Goal: Task Accomplishment & Management: Manage account settings

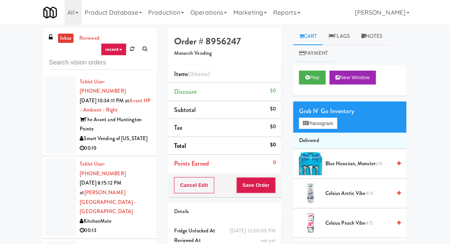
scroll to position [1742, 0]
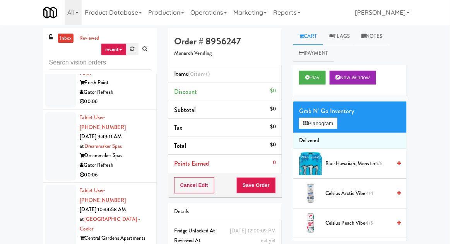
click at [130, 51] on link at bounding box center [132, 49] width 12 height 12
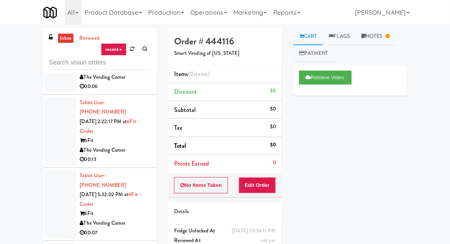
scroll to position [420, 0]
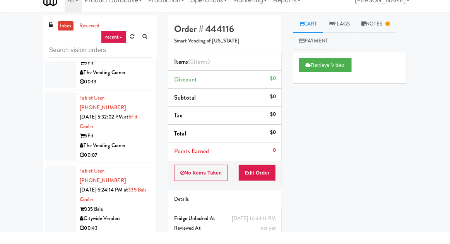
click at [60, 178] on div at bounding box center [60, 212] width 31 height 69
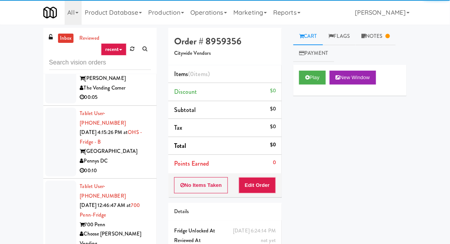
click at [59, 181] on div at bounding box center [60, 220] width 31 height 79
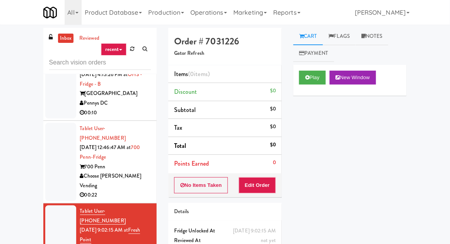
scroll to position [862, 0]
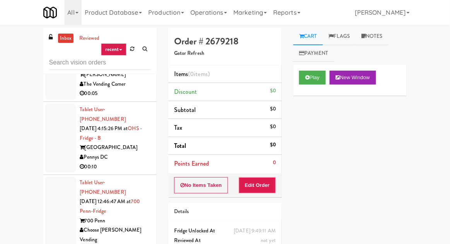
scroll to position [808, 0]
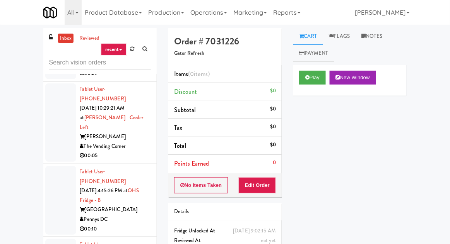
scroll to position [743, 0]
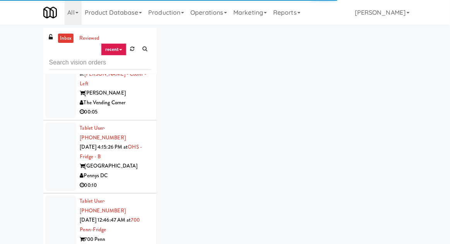
scroll to position [787, 0]
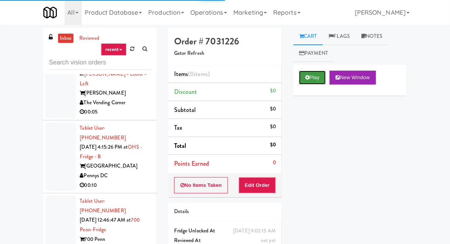
click at [313, 72] on button "Play" at bounding box center [312, 78] width 27 height 14
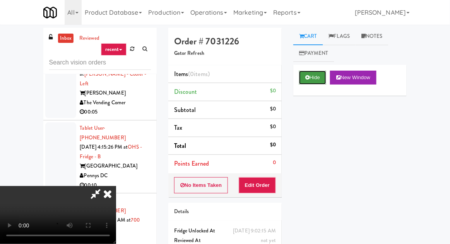
scroll to position [28, 0]
click at [275, 184] on button "Edit Order" at bounding box center [258, 186] width 38 height 16
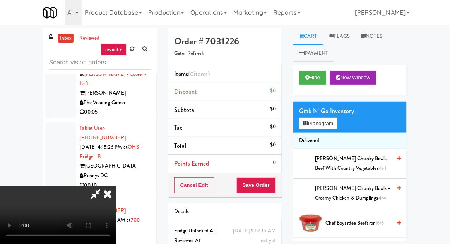
scroll to position [0, 0]
click at [328, 124] on button "Planogram" at bounding box center [318, 124] width 38 height 12
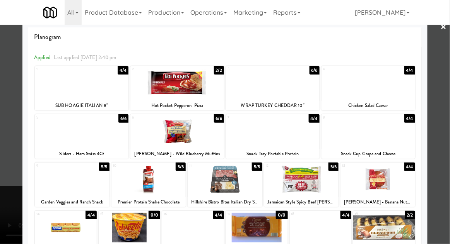
scroll to position [9, 0]
click at [130, 178] on div at bounding box center [148, 180] width 75 height 30
click at [15, 137] on div at bounding box center [225, 122] width 450 height 244
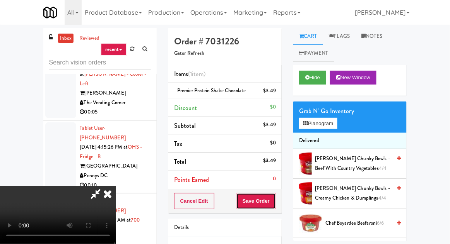
click at [275, 202] on button "Save Order" at bounding box center [255, 201] width 39 height 16
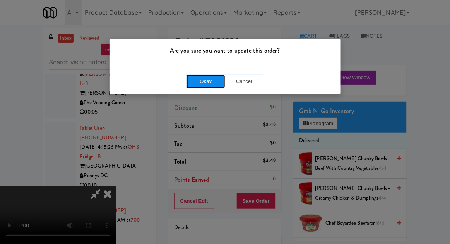
click at [186, 81] on button "Okay" at bounding box center [205, 82] width 39 height 14
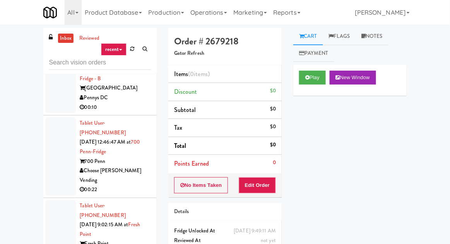
scroll to position [866, 0]
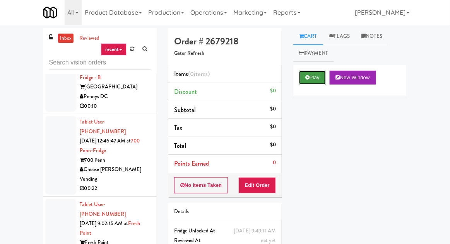
click at [314, 77] on button "Play" at bounding box center [312, 78] width 27 height 14
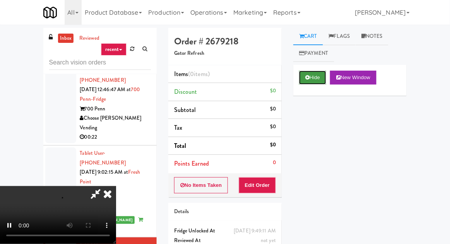
scroll to position [918, 0]
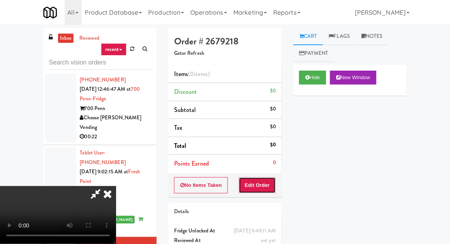
click at [268, 191] on button "Edit Order" at bounding box center [258, 186] width 38 height 16
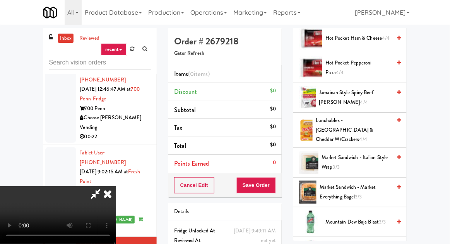
scroll to position [275, 0]
click at [366, 121] on span "Lunchables - [GEOGRAPHIC_DATA] & Cheddar w/Crackers 4/4" at bounding box center [353, 130] width 75 height 29
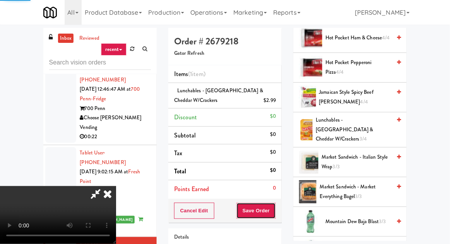
click at [276, 208] on button "Save Order" at bounding box center [255, 211] width 39 height 16
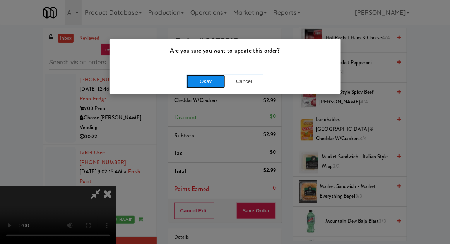
click at [193, 87] on button "Okay" at bounding box center [205, 82] width 39 height 14
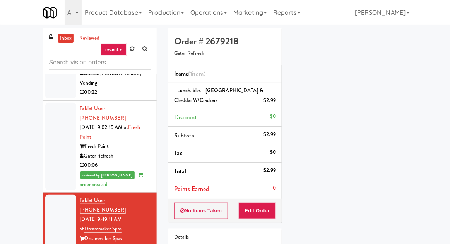
scroll to position [962, 0]
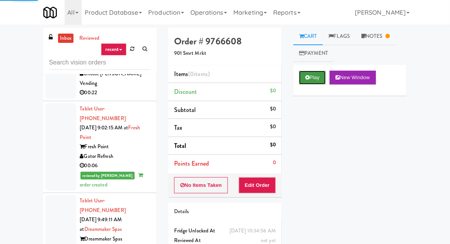
click at [313, 79] on button "Play" at bounding box center [312, 78] width 27 height 14
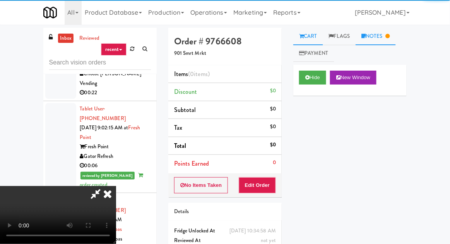
click at [378, 38] on link "Notes" at bounding box center [375, 36] width 40 height 17
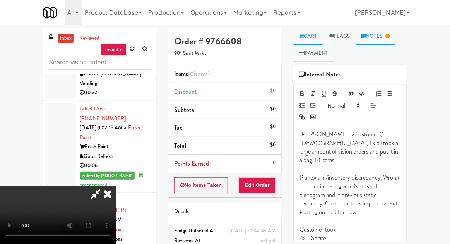
click at [315, 35] on link "Cart" at bounding box center [308, 36] width 30 height 17
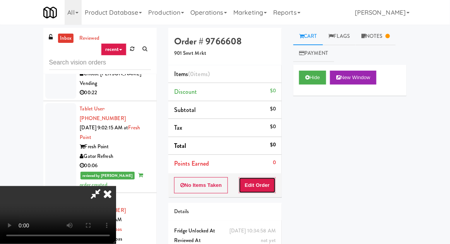
click at [272, 184] on button "Edit Order" at bounding box center [258, 186] width 38 height 16
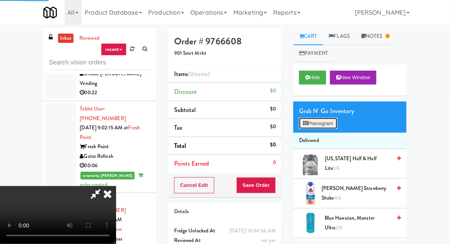
click at [325, 128] on button "Planogram" at bounding box center [318, 124] width 38 height 12
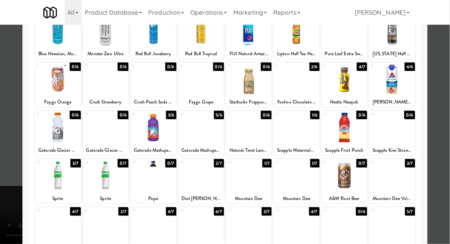
scroll to position [69, 0]
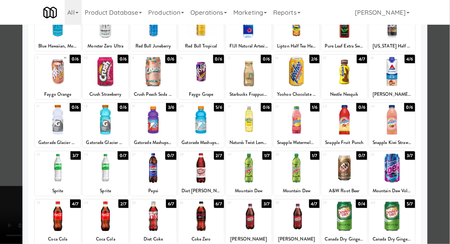
click at [3, 105] on div at bounding box center [225, 122] width 450 height 244
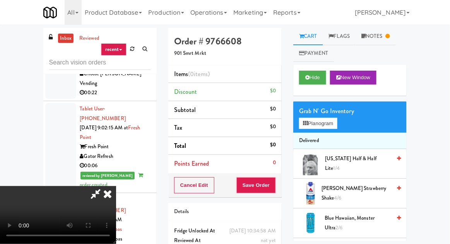
scroll to position [28, 0]
click at [379, 38] on link "Notes" at bounding box center [375, 36] width 40 height 17
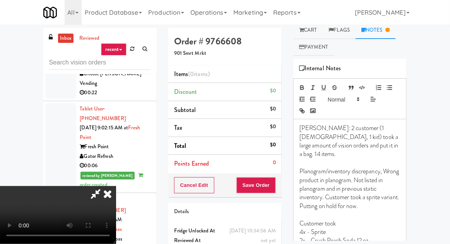
scroll to position [0, 0]
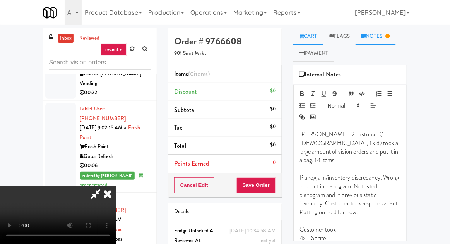
click at [318, 35] on link "Cart" at bounding box center [308, 36] width 30 height 17
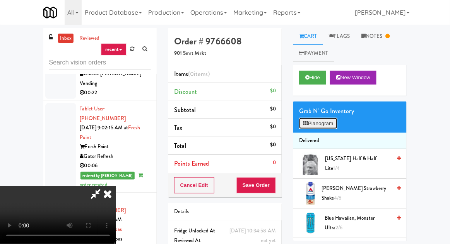
click at [327, 127] on button "Planogram" at bounding box center [318, 124] width 38 height 12
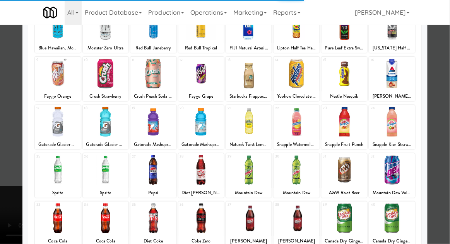
scroll to position [70, 0]
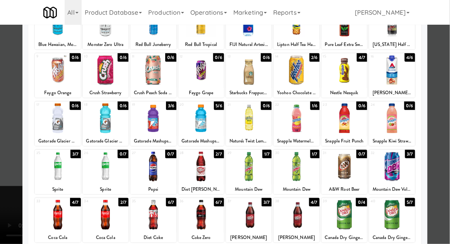
click at [437, 145] on div at bounding box center [225, 122] width 450 height 244
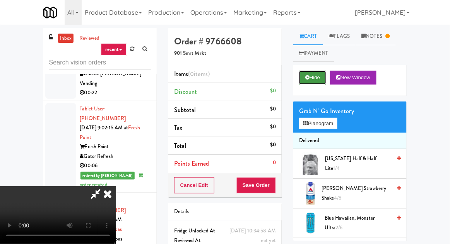
click at [311, 79] on button "Hide" at bounding box center [312, 78] width 27 height 14
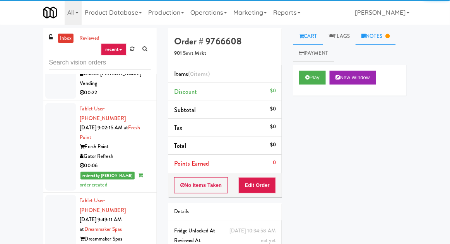
click at [379, 42] on link "Notes" at bounding box center [375, 36] width 40 height 17
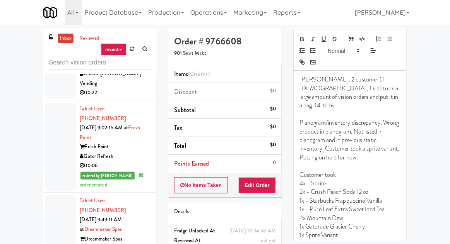
scroll to position [55, 0]
click at [321, 231] on p "1x Sprite Variant" at bounding box center [349, 235] width 101 height 9
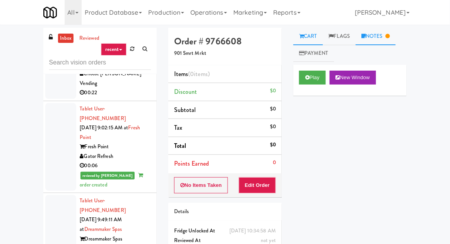
click at [381, 36] on link "Notes" at bounding box center [375, 36] width 40 height 17
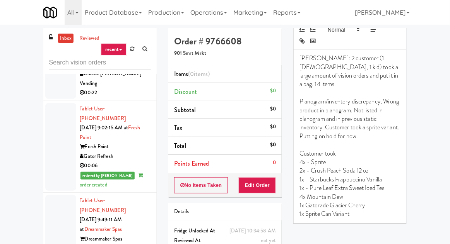
scroll to position [76, 0]
click at [330, 210] on p "1x Sprite Can Variant" at bounding box center [349, 214] width 101 height 9
click at [333, 211] on div "[PERSON_NAME]: 2 customer (1 [DEMOGRAPHIC_DATA], 1 kid) took a large amount of …" at bounding box center [350, 137] width 113 height 174
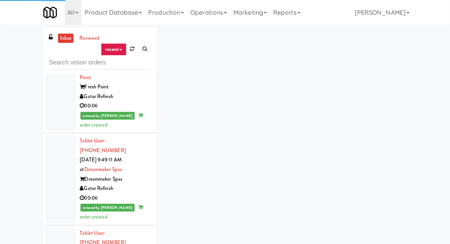
scroll to position [1022, 0]
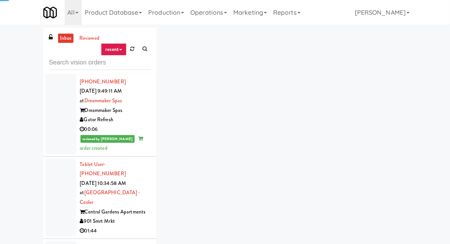
scroll to position [1120, 0]
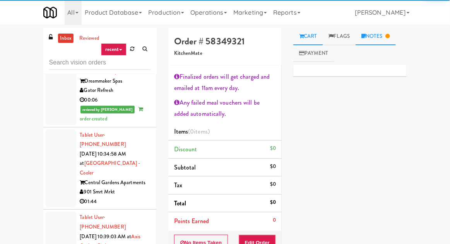
click at [387, 36] on link "Notes" at bounding box center [375, 36] width 40 height 17
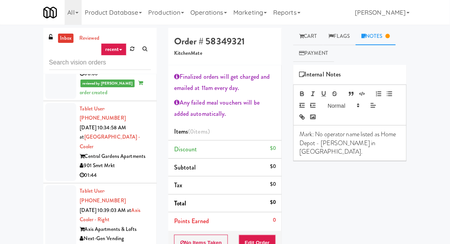
scroll to position [1149, 0]
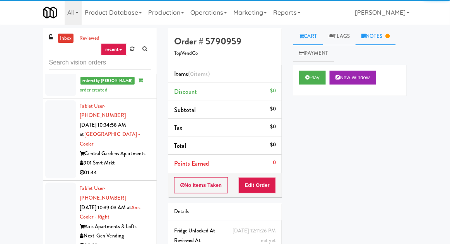
click at [372, 36] on link "Notes" at bounding box center [375, 36] width 40 height 17
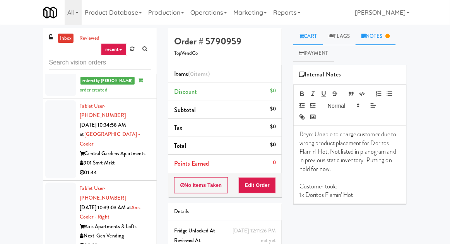
click at [311, 38] on link "Cart" at bounding box center [308, 36] width 30 height 17
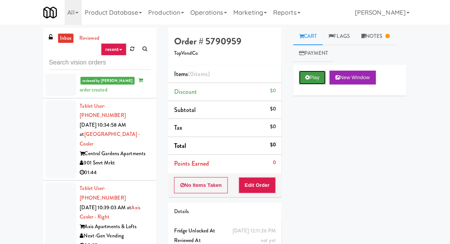
click at [313, 80] on button "Play" at bounding box center [312, 78] width 27 height 14
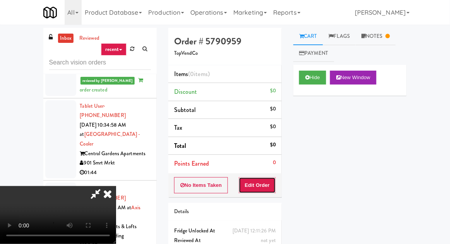
click at [266, 178] on button "Edit Order" at bounding box center [258, 186] width 38 height 16
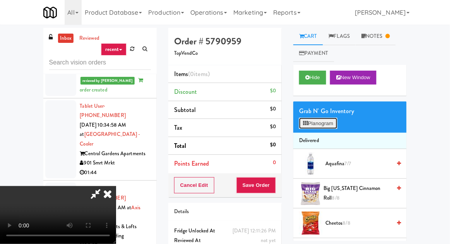
click at [325, 120] on button "Planogram" at bounding box center [318, 124] width 38 height 12
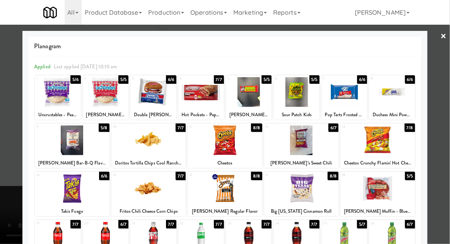
click at [17, 143] on div at bounding box center [225, 122] width 450 height 244
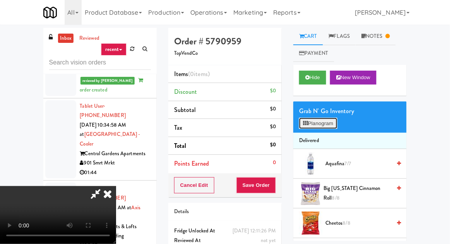
click at [323, 128] on button "Planogram" at bounding box center [318, 124] width 38 height 12
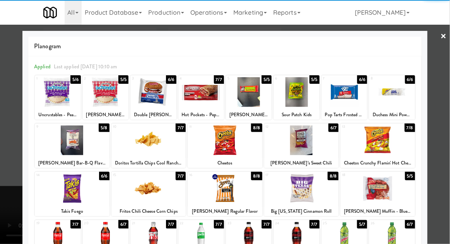
click at [388, 147] on div at bounding box center [377, 141] width 75 height 30
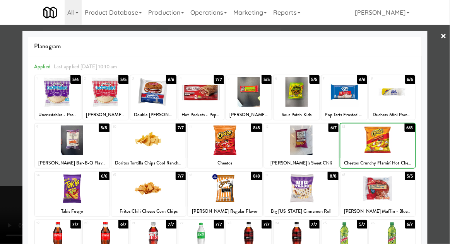
click at [11, 148] on div at bounding box center [225, 122] width 450 height 244
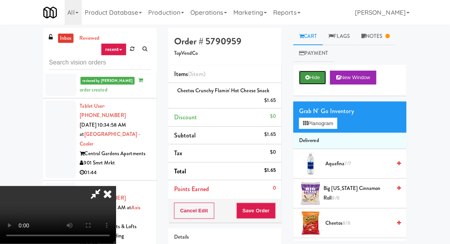
click at [315, 77] on button "Hide" at bounding box center [312, 78] width 27 height 14
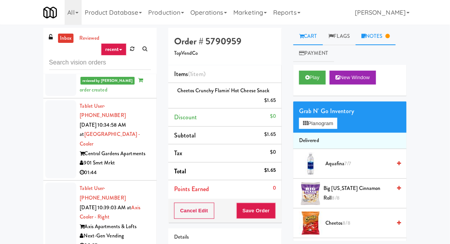
click at [383, 35] on link "Notes" at bounding box center [375, 36] width 40 height 17
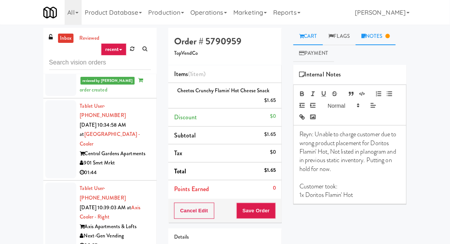
click at [315, 38] on link "Cart" at bounding box center [308, 36] width 30 height 17
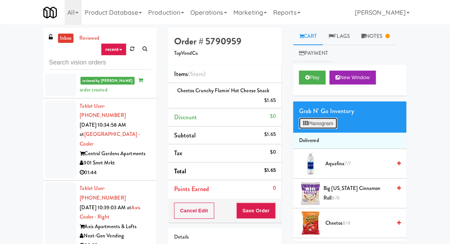
click at [330, 127] on button "Planogram" at bounding box center [318, 124] width 38 height 12
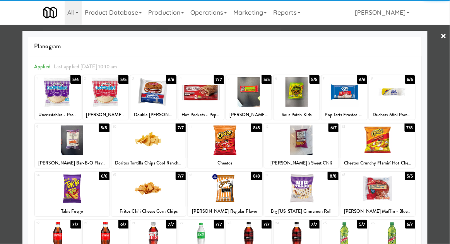
click at [9, 90] on div at bounding box center [225, 122] width 450 height 244
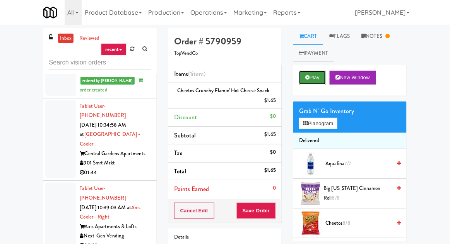
click at [314, 73] on button "Play" at bounding box center [312, 78] width 27 height 14
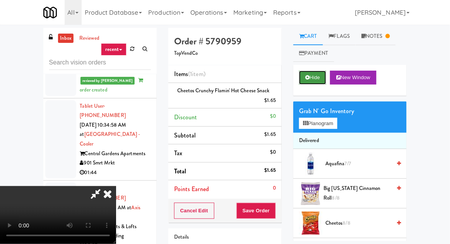
click at [310, 79] on button "Hide" at bounding box center [312, 78] width 27 height 14
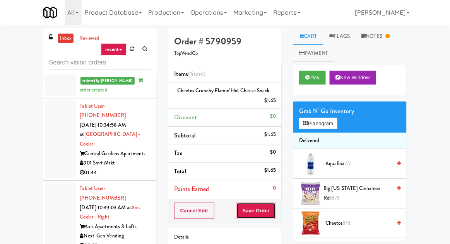
click at [263, 207] on button "Save Order" at bounding box center [255, 211] width 39 height 16
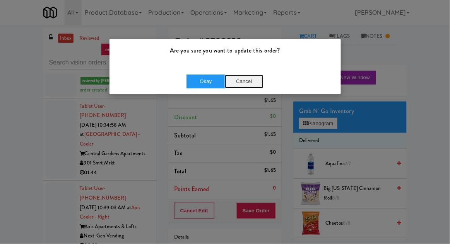
click at [248, 87] on button "Cancel" at bounding box center [244, 82] width 39 height 14
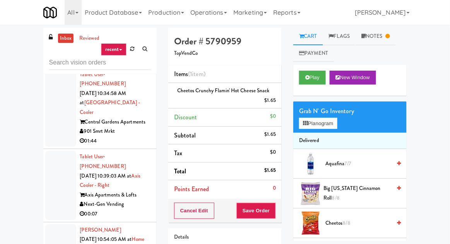
scroll to position [1181, 0]
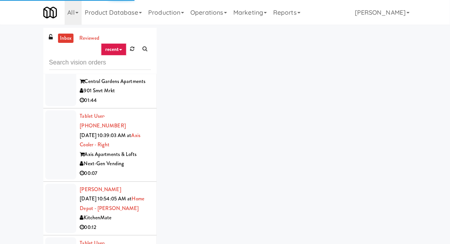
scroll to position [1222, 0]
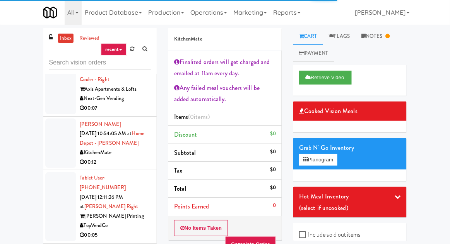
scroll to position [1290, 0]
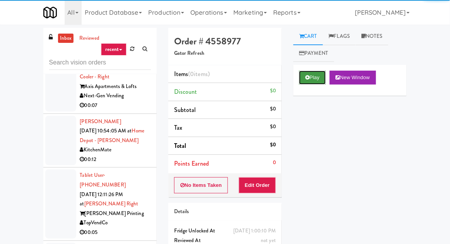
click at [312, 79] on button "Play" at bounding box center [312, 78] width 27 height 14
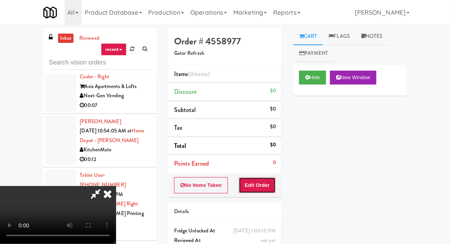
click at [263, 180] on button "Edit Order" at bounding box center [258, 186] width 38 height 16
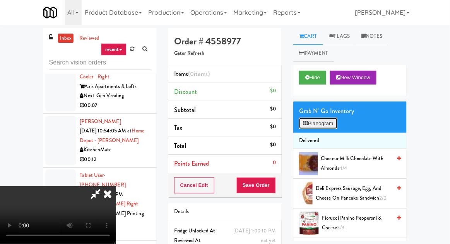
click at [323, 120] on button "Planogram" at bounding box center [318, 124] width 38 height 12
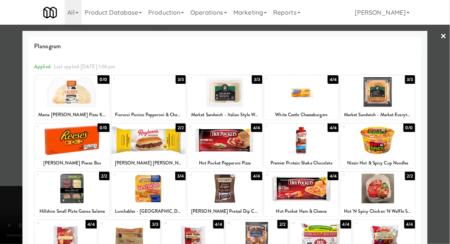
click at [214, 93] on div at bounding box center [225, 92] width 75 height 30
click at [9, 90] on div at bounding box center [225, 122] width 450 height 244
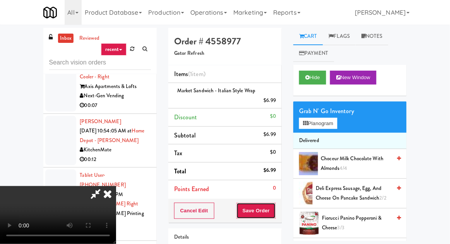
click at [276, 214] on button "Save Order" at bounding box center [255, 211] width 39 height 16
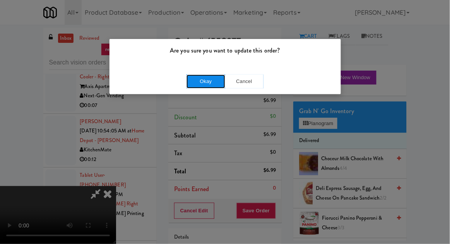
click at [192, 82] on button "Okay" at bounding box center [205, 82] width 39 height 14
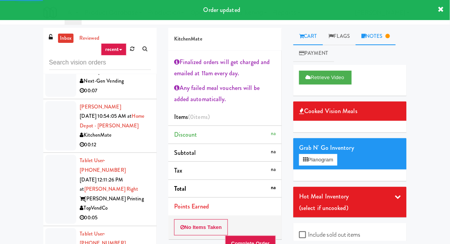
click at [375, 34] on link "Notes" at bounding box center [375, 36] width 40 height 17
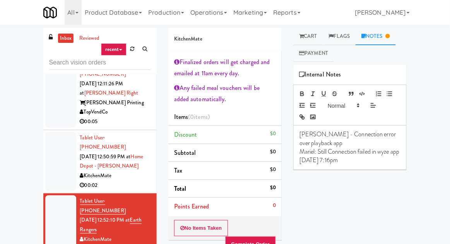
scroll to position [1403, 0]
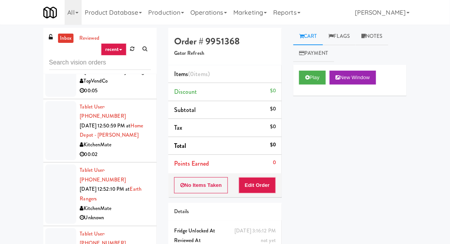
scroll to position [1439, 0]
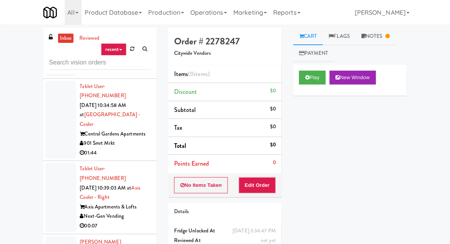
scroll to position [1172, 0]
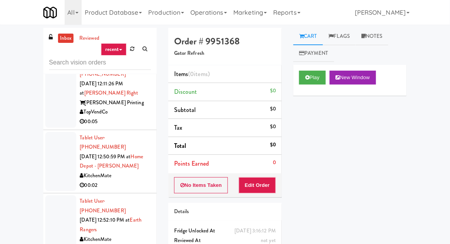
scroll to position [1401, 0]
click at [313, 78] on button "Play" at bounding box center [312, 78] width 27 height 14
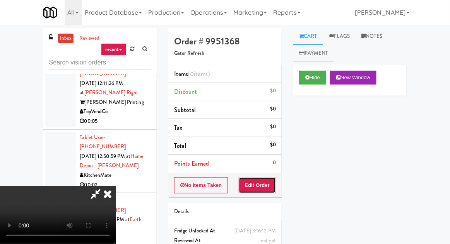
click at [270, 189] on button "Edit Order" at bounding box center [258, 186] width 38 height 16
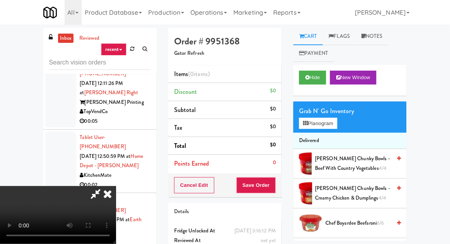
scroll to position [28, 0]
click at [332, 126] on button "Planogram" at bounding box center [318, 124] width 38 height 12
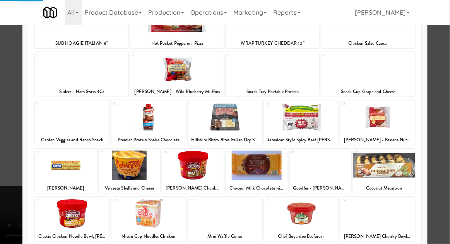
scroll to position [98, 0]
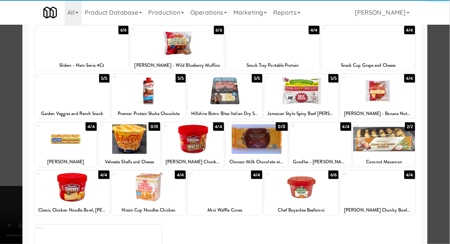
click at [206, 192] on div at bounding box center [225, 188] width 75 height 30
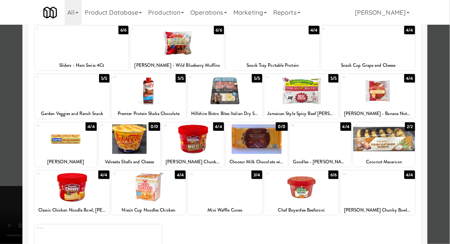
click at [5, 149] on div at bounding box center [225, 122] width 450 height 244
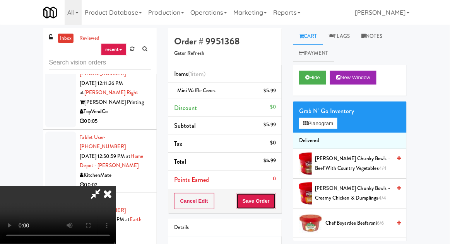
click at [275, 199] on button "Save Order" at bounding box center [255, 201] width 39 height 16
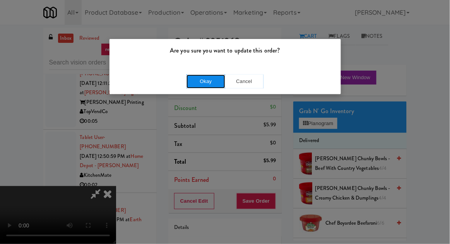
click at [202, 78] on button "Okay" at bounding box center [205, 82] width 39 height 14
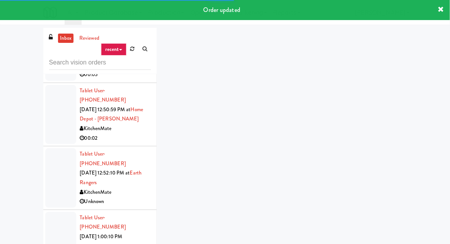
scroll to position [1448, 0]
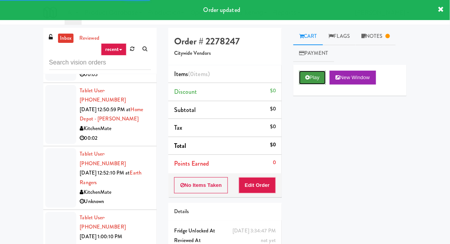
click at [312, 79] on button "Play" at bounding box center [312, 78] width 27 height 14
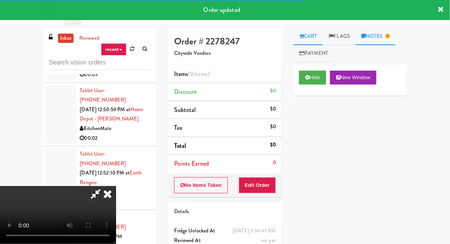
click at [373, 37] on link "Notes" at bounding box center [375, 36] width 40 height 17
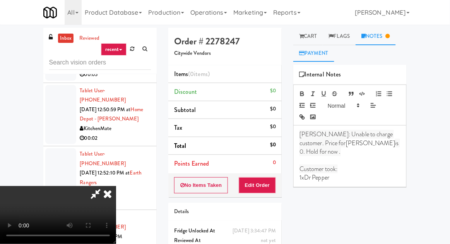
click at [301, 46] on link "Payment" at bounding box center [313, 53] width 41 height 17
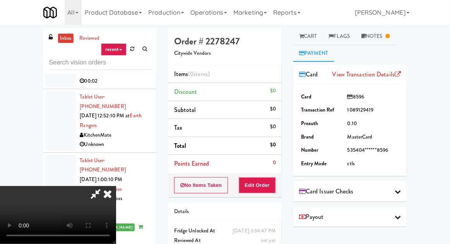
scroll to position [1508, 0]
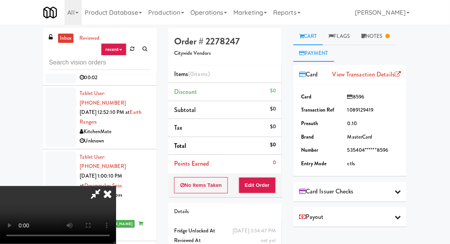
click at [313, 39] on link "Cart" at bounding box center [308, 36] width 30 height 17
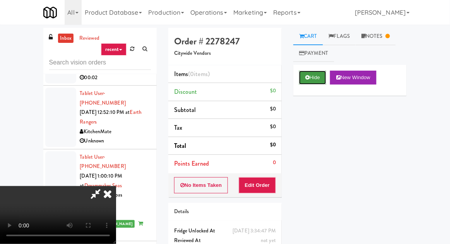
click at [321, 74] on button "Hide" at bounding box center [312, 78] width 27 height 14
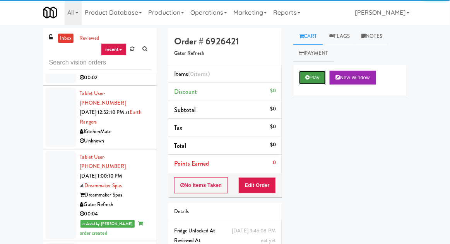
click at [321, 74] on button "Play" at bounding box center [312, 78] width 27 height 14
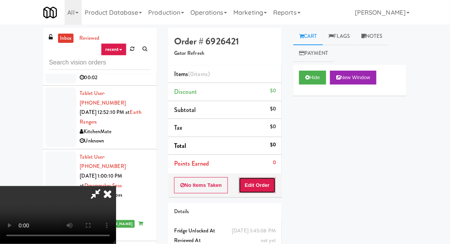
click at [263, 190] on button "Edit Order" at bounding box center [258, 186] width 38 height 16
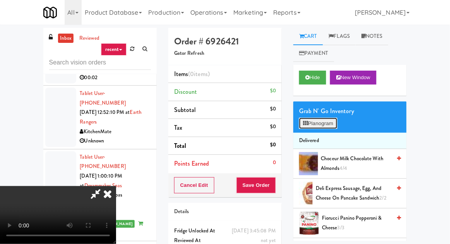
click at [317, 121] on button "Planogram" at bounding box center [318, 124] width 38 height 12
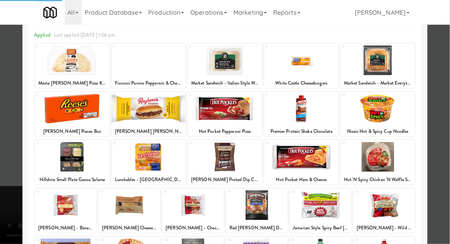
scroll to position [32, 0]
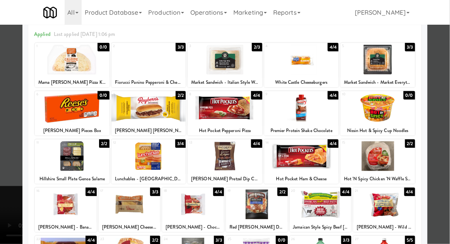
click at [268, 210] on div at bounding box center [257, 205] width 62 height 30
click at [8, 140] on div at bounding box center [225, 122] width 450 height 244
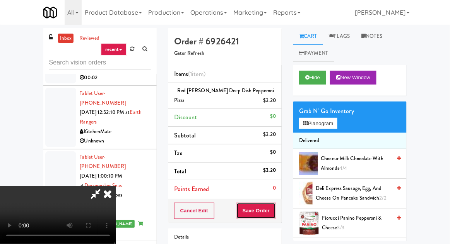
click at [275, 213] on button "Save Order" at bounding box center [255, 211] width 39 height 16
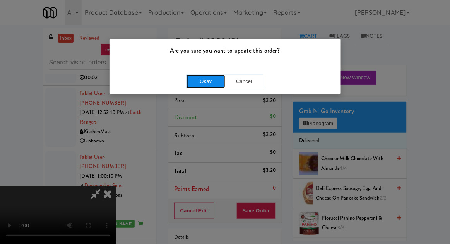
click at [201, 88] on button "Okay" at bounding box center [205, 82] width 39 height 14
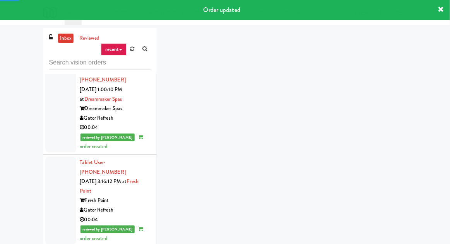
scroll to position [1597, 0]
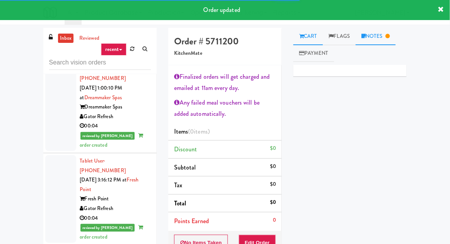
click at [378, 38] on link "Notes" at bounding box center [375, 36] width 40 height 17
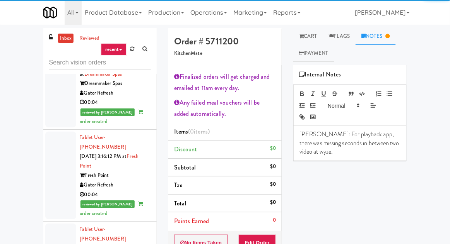
scroll to position [1629, 0]
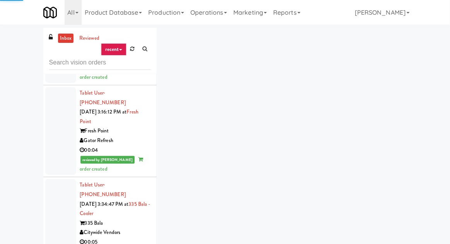
scroll to position [1665, 0]
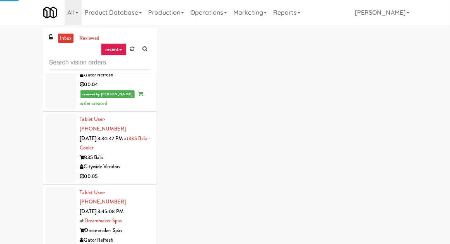
scroll to position [1762, 0]
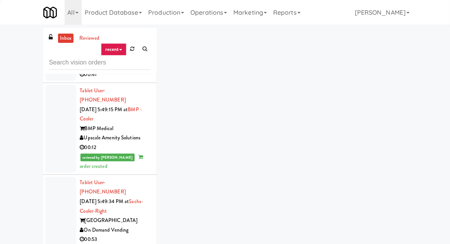
scroll to position [1989, 0]
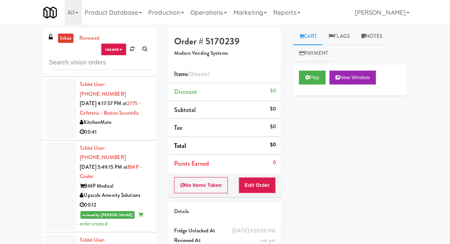
scroll to position [1930, 0]
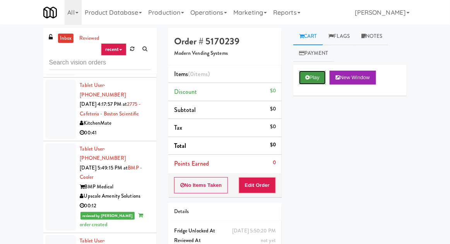
click at [317, 73] on button "Play" at bounding box center [312, 78] width 27 height 14
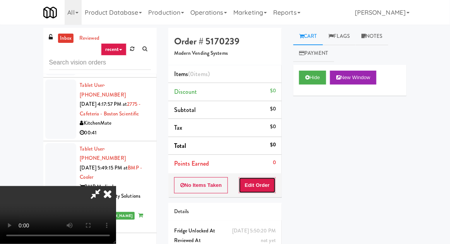
click at [264, 183] on button "Edit Order" at bounding box center [258, 186] width 38 height 16
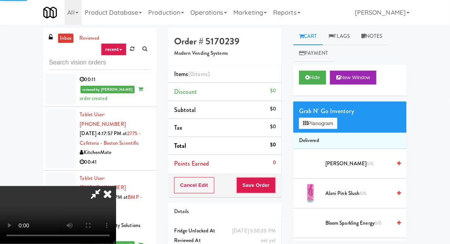
scroll to position [1901, 0]
click at [339, 193] on span "Alani Pink Slush 6/6" at bounding box center [358, 194] width 66 height 10
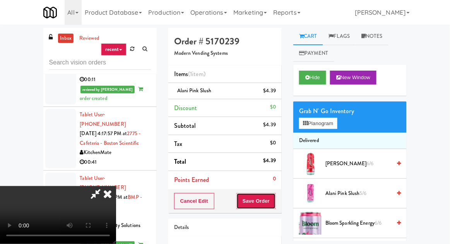
click at [275, 198] on button "Save Order" at bounding box center [255, 201] width 39 height 16
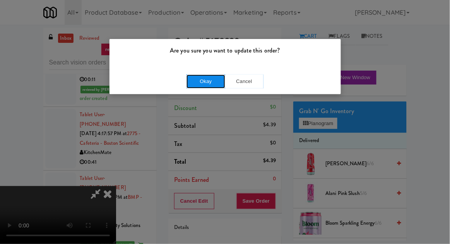
click at [208, 83] on button "Okay" at bounding box center [205, 82] width 39 height 14
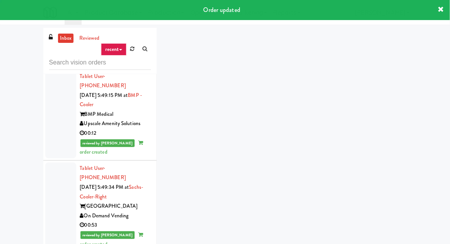
scroll to position [2016, 0]
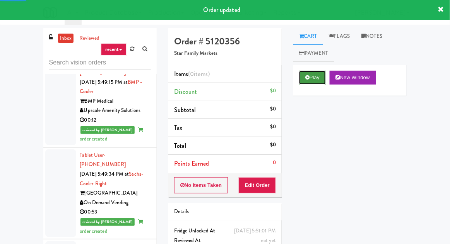
click at [308, 77] on icon at bounding box center [307, 77] width 4 height 5
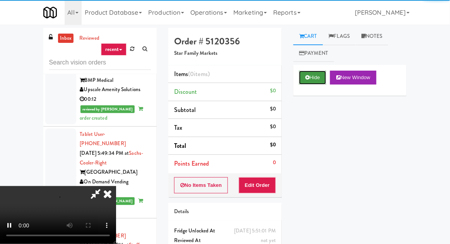
scroll to position [2043, 0]
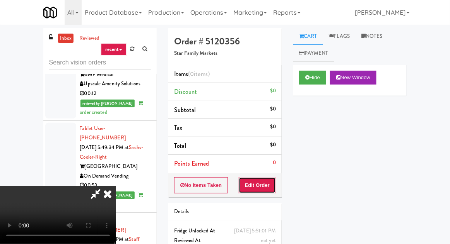
click at [267, 188] on button "Edit Order" at bounding box center [258, 186] width 38 height 16
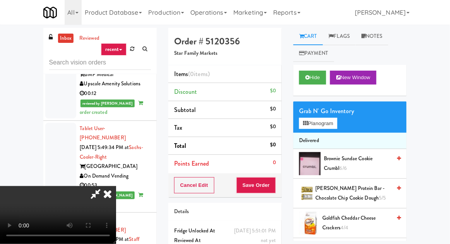
scroll to position [0, 0]
click at [329, 121] on button "Planogram" at bounding box center [318, 124] width 38 height 12
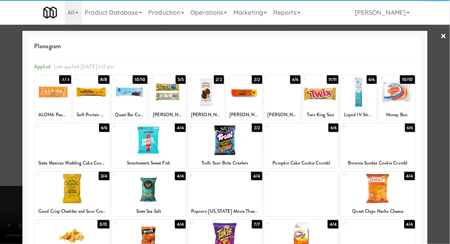
click at [246, 152] on div at bounding box center [225, 141] width 75 height 30
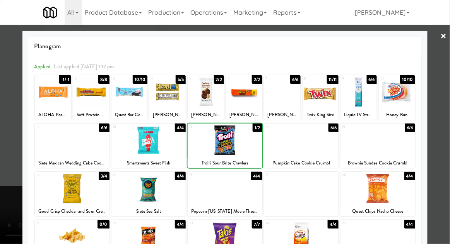
click at [14, 114] on div at bounding box center [225, 122] width 450 height 244
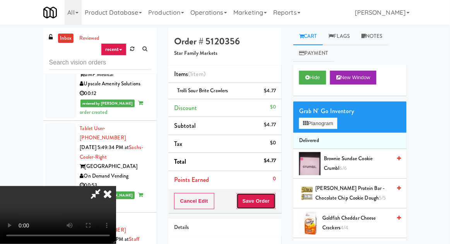
click at [273, 195] on button "Save Order" at bounding box center [255, 201] width 39 height 16
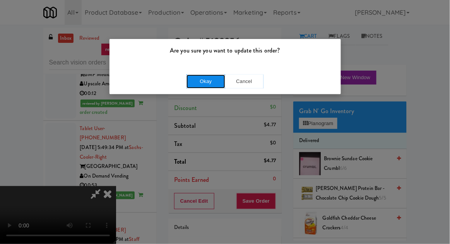
click at [198, 80] on button "Okay" at bounding box center [205, 82] width 39 height 14
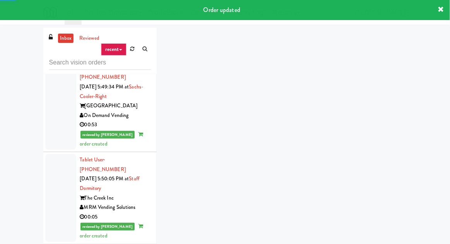
scroll to position [2104, 0]
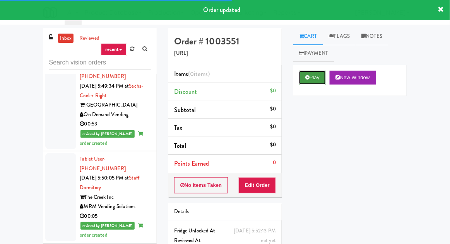
click at [317, 80] on button "Play" at bounding box center [312, 78] width 27 height 14
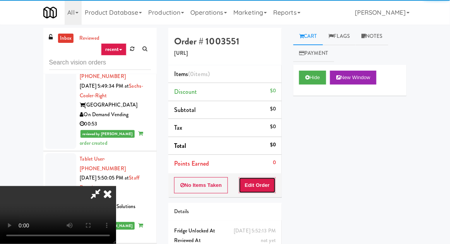
click at [268, 179] on button "Edit Order" at bounding box center [258, 186] width 38 height 16
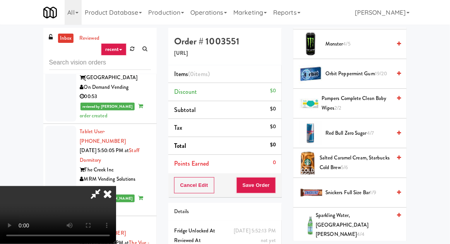
scroll to position [672, 0]
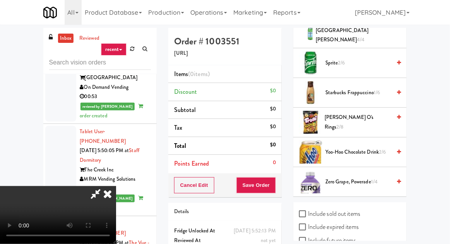
click at [350, 88] on span "Starbucks Frappuccino 1/6" at bounding box center [358, 93] width 66 height 10
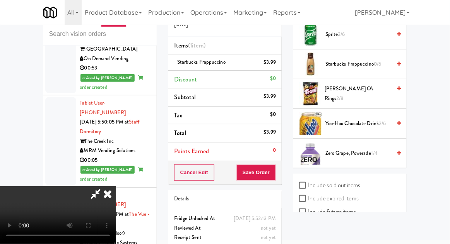
click at [347, 180] on label "Include sold out items" at bounding box center [329, 186] width 61 height 12
click at [308, 183] on input "Include sold out items" at bounding box center [303, 186] width 9 height 6
checkbox input "true"
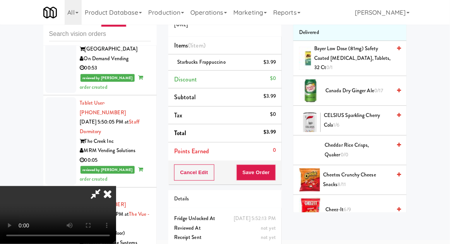
scroll to position [0, 0]
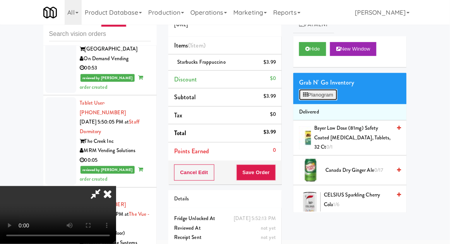
click at [326, 90] on button "Planogram" at bounding box center [318, 95] width 38 height 12
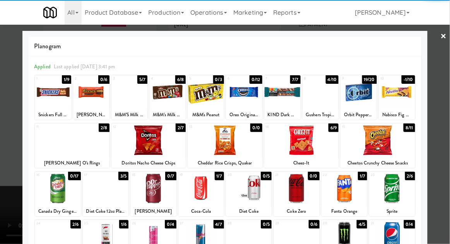
click at [84, 100] on div at bounding box center [91, 92] width 36 height 30
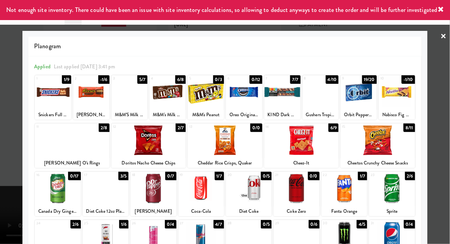
click at [17, 102] on div at bounding box center [225, 122] width 450 height 244
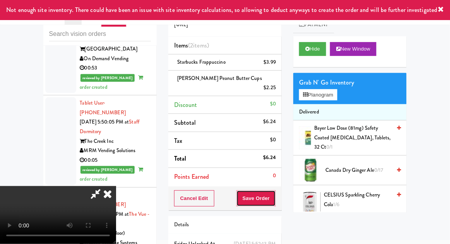
click at [275, 191] on button "Save Order" at bounding box center [255, 199] width 39 height 16
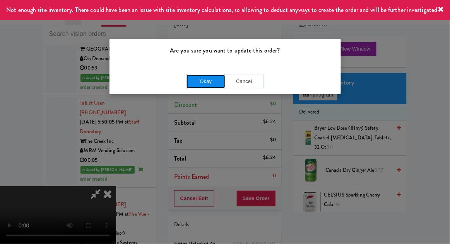
click at [195, 86] on button "Okay" at bounding box center [205, 82] width 39 height 14
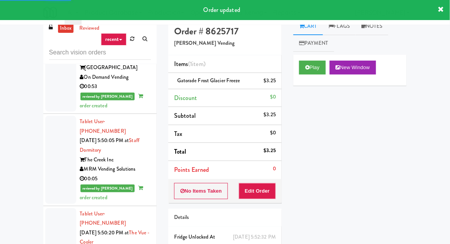
scroll to position [30, 0]
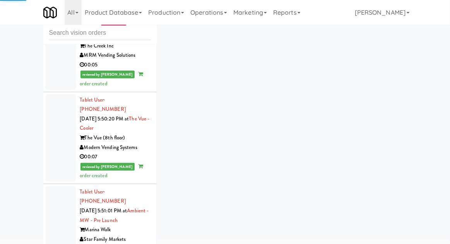
scroll to position [2238, 0]
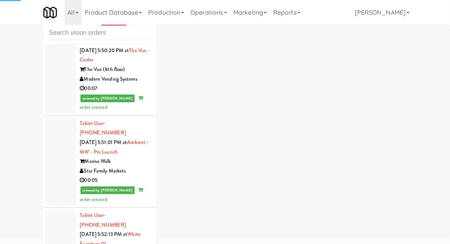
scroll to position [2295, 0]
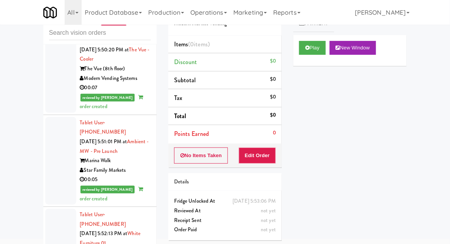
click at [368, 133] on div "Play New Window Primary Flag Clear Flag if unable to determine what was taken o…" at bounding box center [349, 180] width 113 height 290
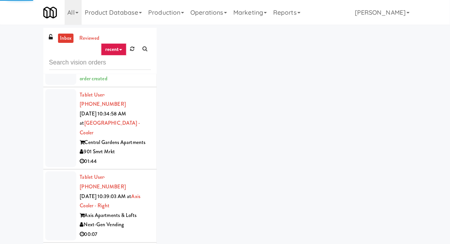
scroll to position [1149, 0]
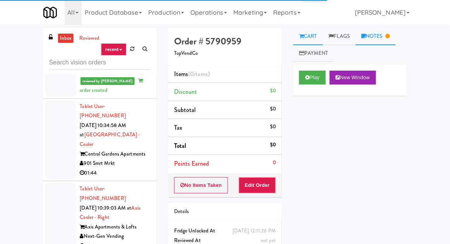
click at [379, 36] on link "Notes" at bounding box center [375, 36] width 40 height 17
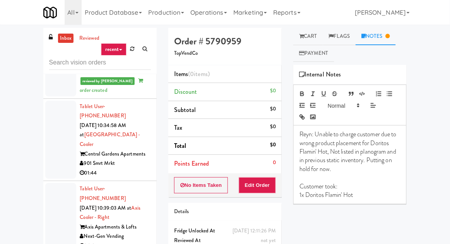
click at [380, 194] on p "1x Doritos Flamin' Hot" at bounding box center [349, 195] width 101 height 9
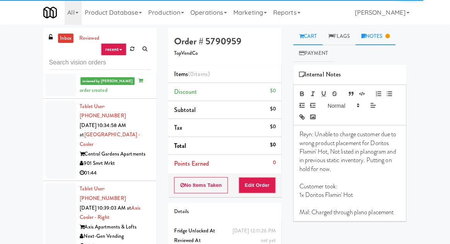
click at [309, 29] on link "Cart" at bounding box center [308, 36] width 30 height 17
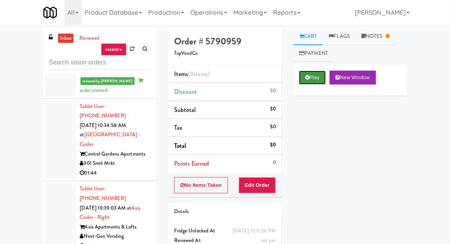
click at [310, 79] on button "Play" at bounding box center [312, 78] width 27 height 14
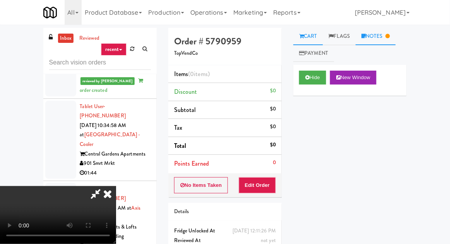
click at [389, 39] on link "Notes" at bounding box center [375, 36] width 40 height 17
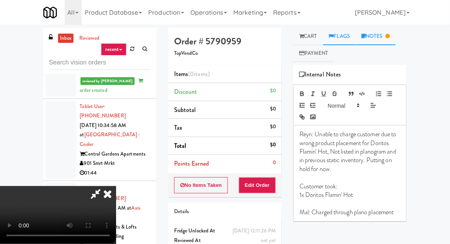
click at [324, 39] on link "Flags" at bounding box center [339, 36] width 33 height 17
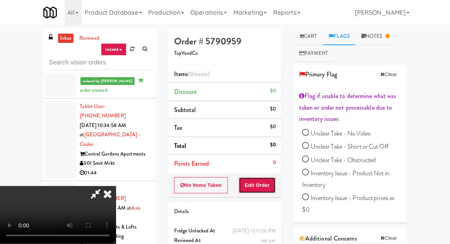
click at [266, 180] on button "Edit Order" at bounding box center [258, 186] width 38 height 16
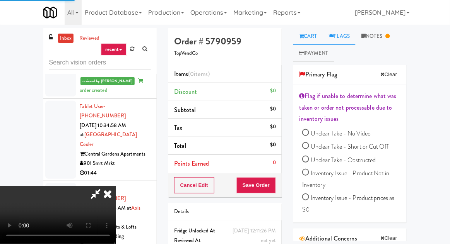
click at [314, 32] on link "Cart" at bounding box center [308, 36] width 30 height 17
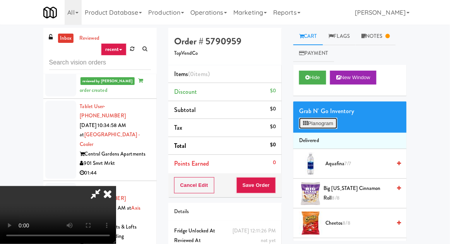
click at [325, 125] on button "Planogram" at bounding box center [318, 124] width 38 height 12
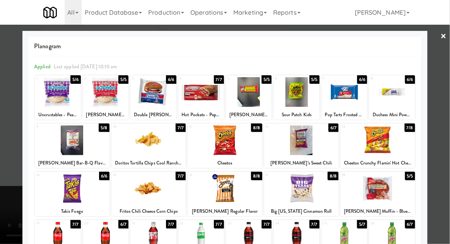
click at [387, 143] on div at bounding box center [377, 141] width 75 height 30
click at [10, 93] on div at bounding box center [225, 122] width 450 height 244
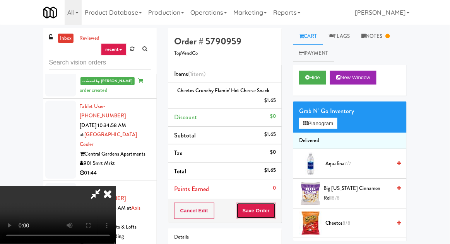
click at [273, 208] on button "Save Order" at bounding box center [255, 211] width 39 height 16
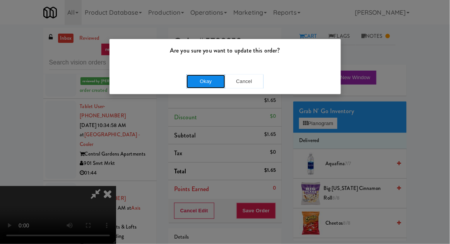
click at [201, 80] on button "Okay" at bounding box center [205, 82] width 39 height 14
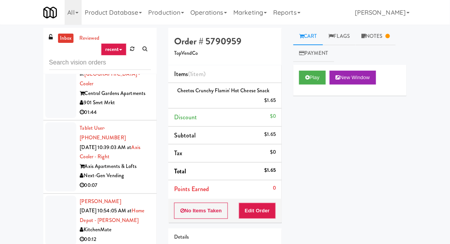
scroll to position [1210, 0]
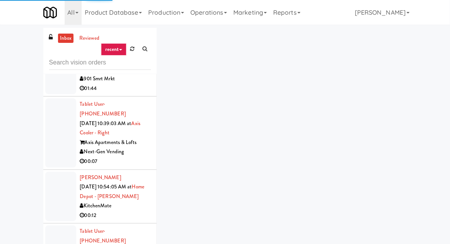
scroll to position [1237, 0]
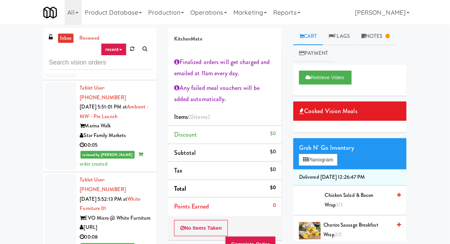
scroll to position [2379, 0]
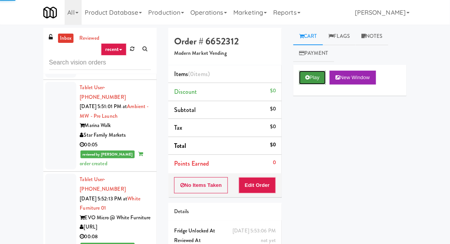
click at [314, 79] on button "Play" at bounding box center [312, 78] width 27 height 14
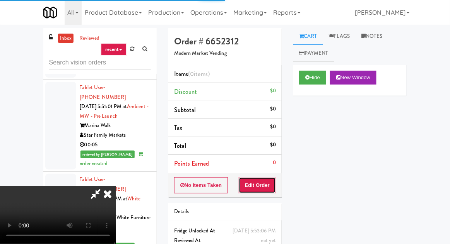
click at [270, 183] on button "Edit Order" at bounding box center [258, 186] width 38 height 16
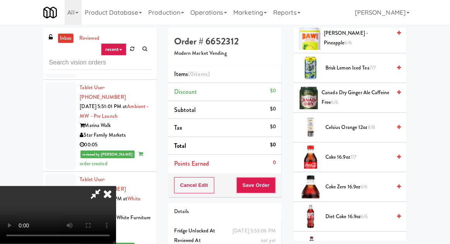
scroll to position [278, 0]
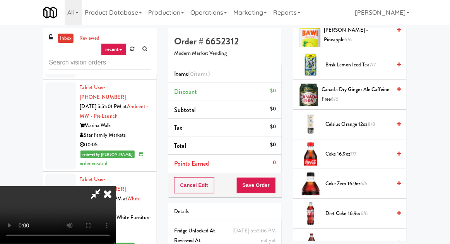
click at [354, 150] on span "Coke 16.9oz 7/7" at bounding box center [358, 155] width 66 height 10
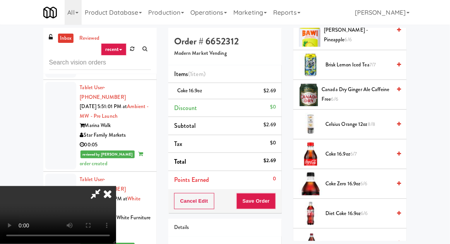
click at [350, 150] on span "Coke 16.9oz 6/7" at bounding box center [358, 155] width 66 height 10
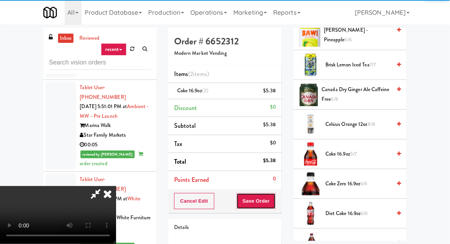
click at [276, 199] on button "Save Order" at bounding box center [255, 201] width 39 height 16
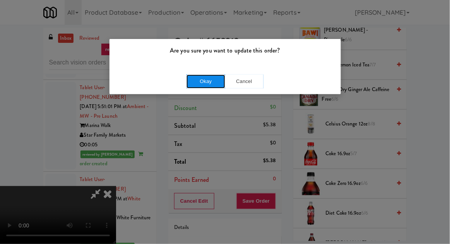
click at [200, 85] on button "Okay" at bounding box center [205, 82] width 39 height 14
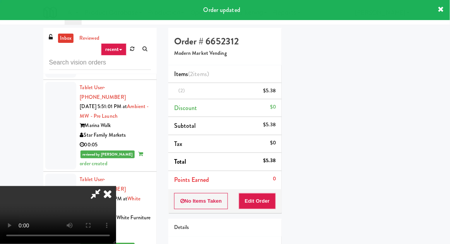
scroll to position [0, 0]
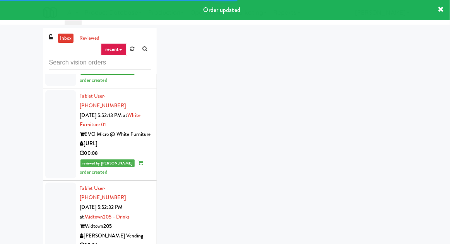
scroll to position [2462, 0]
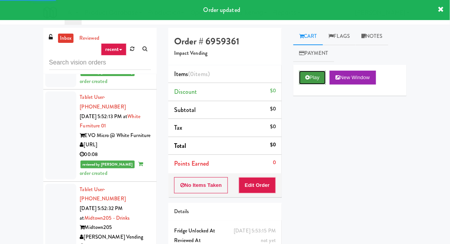
click at [321, 72] on button "Play" at bounding box center [312, 78] width 27 height 14
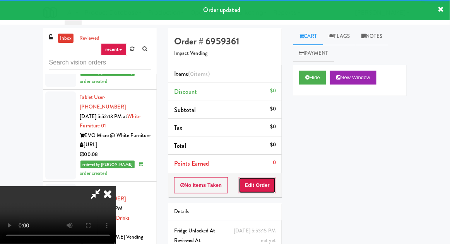
click at [266, 179] on button "Edit Order" at bounding box center [258, 186] width 38 height 16
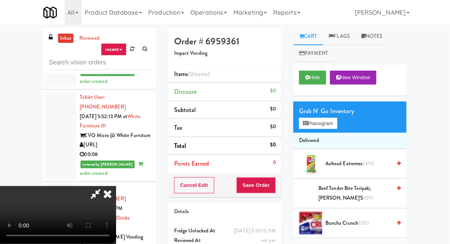
scroll to position [28, 0]
click at [321, 129] on button "Planogram" at bounding box center [318, 124] width 38 height 12
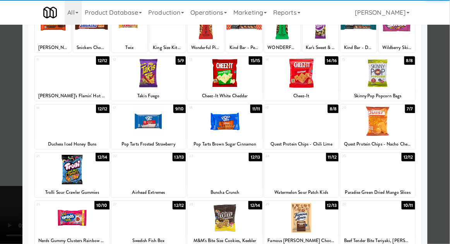
scroll to position [73, 0]
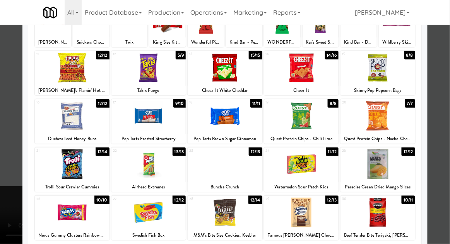
click at [138, 210] on div at bounding box center [148, 213] width 75 height 30
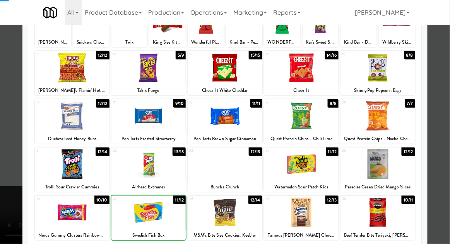
click at [6, 157] on div at bounding box center [225, 122] width 450 height 244
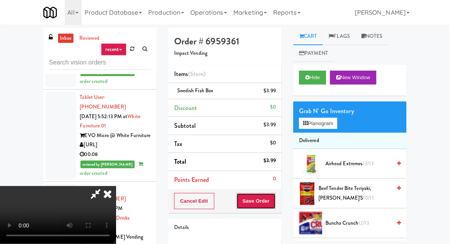
click at [274, 198] on button "Save Order" at bounding box center [255, 201] width 39 height 16
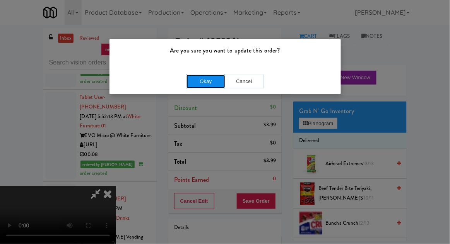
click at [190, 81] on button "Okay" at bounding box center [205, 82] width 39 height 14
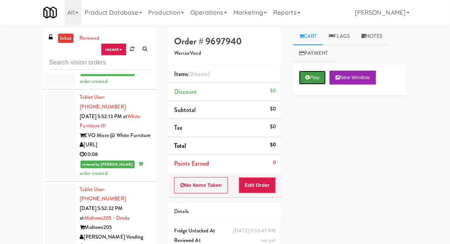
click at [307, 83] on button "Play" at bounding box center [312, 78] width 27 height 14
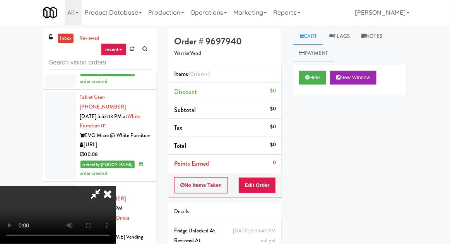
click at [272, 169] on li "Points Earned 0" at bounding box center [224, 164] width 113 height 18
click at [270, 186] on button "Edit Order" at bounding box center [258, 186] width 38 height 16
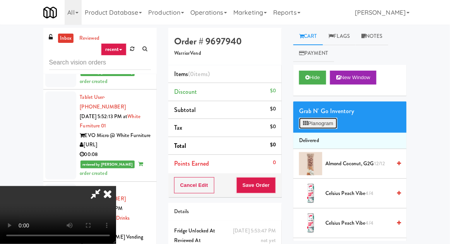
click at [325, 124] on button "Planogram" at bounding box center [318, 124] width 38 height 12
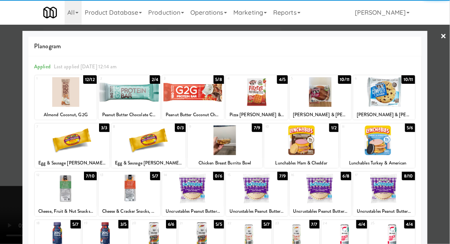
click at [177, 96] on div at bounding box center [193, 92] width 62 height 30
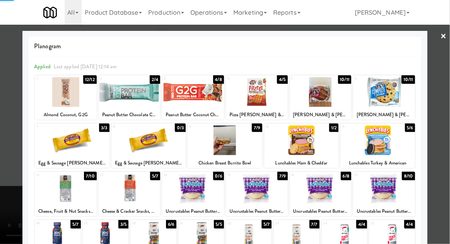
click at [1, 96] on div at bounding box center [225, 122] width 450 height 244
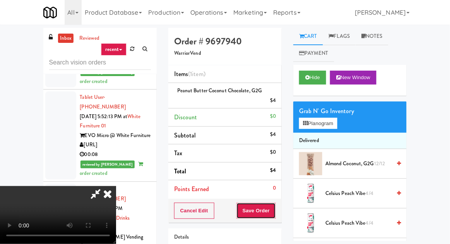
click at [275, 210] on button "Save Order" at bounding box center [255, 211] width 39 height 16
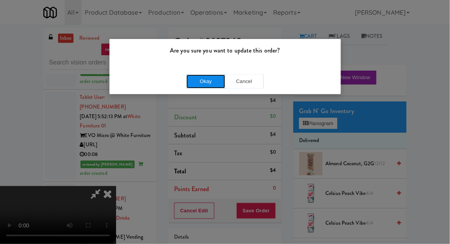
click at [193, 75] on button "Okay" at bounding box center [205, 82] width 39 height 14
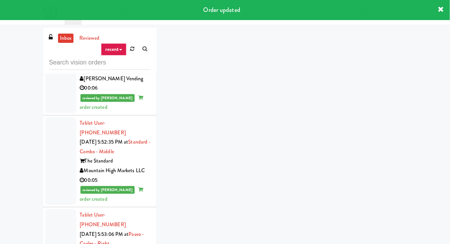
scroll to position [2635, 0]
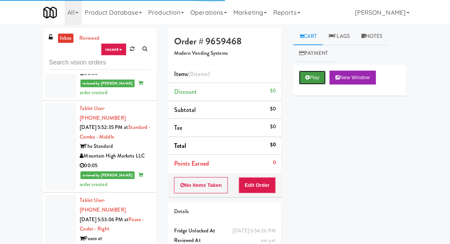
click at [315, 79] on button "Play" at bounding box center [312, 78] width 27 height 14
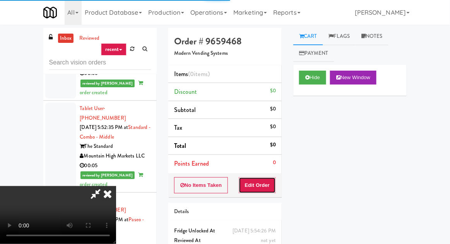
click at [268, 186] on button "Edit Order" at bounding box center [258, 186] width 38 height 16
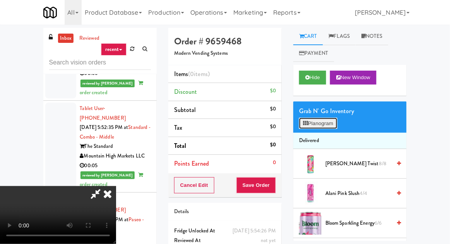
click at [319, 123] on button "Planogram" at bounding box center [318, 124] width 38 height 12
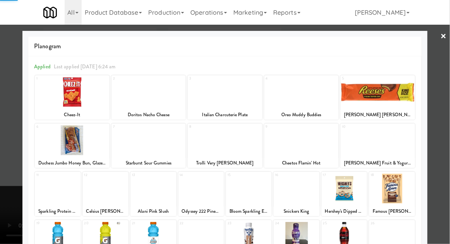
scroll to position [11, 0]
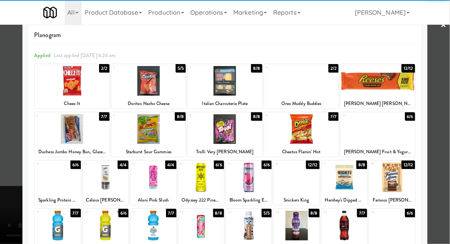
click at [252, 184] on div at bounding box center [249, 178] width 46 height 30
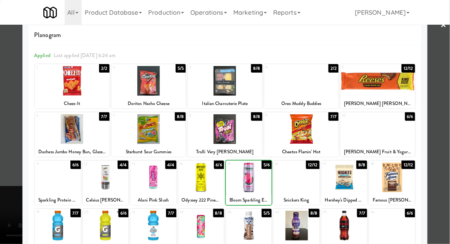
click at [16, 167] on div at bounding box center [225, 122] width 450 height 244
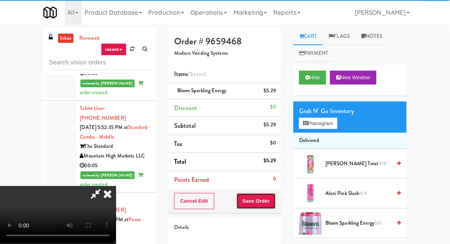
click at [275, 200] on button "Save Order" at bounding box center [255, 201] width 39 height 16
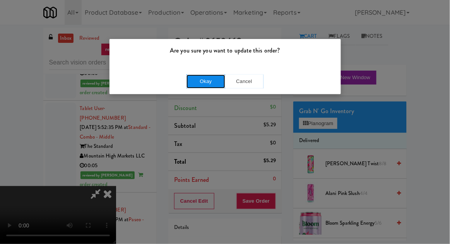
click at [190, 76] on button "Okay" at bounding box center [205, 82] width 39 height 14
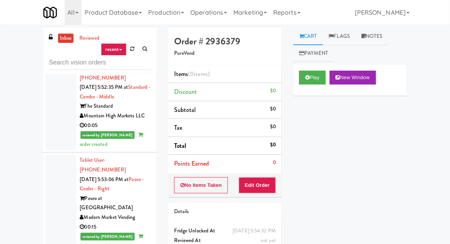
scroll to position [2675, 0]
click at [318, 72] on button "Play" at bounding box center [312, 78] width 27 height 14
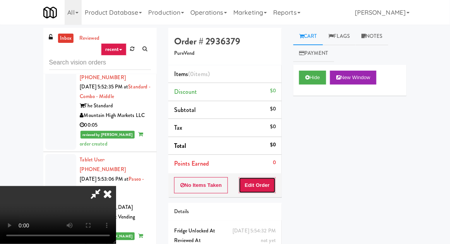
click at [266, 185] on button "Edit Order" at bounding box center [258, 186] width 38 height 16
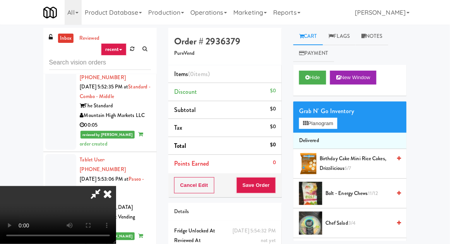
scroll to position [28, 0]
click at [325, 119] on button "Planogram" at bounding box center [318, 124] width 38 height 12
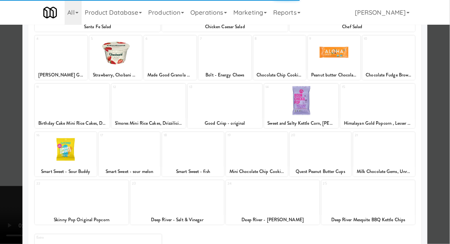
scroll to position [98, 0]
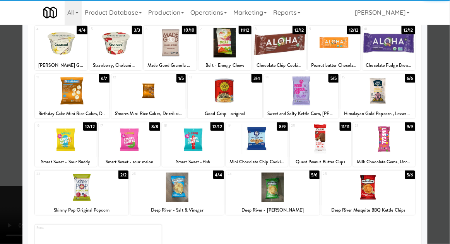
click at [391, 139] on div at bounding box center [384, 140] width 62 height 30
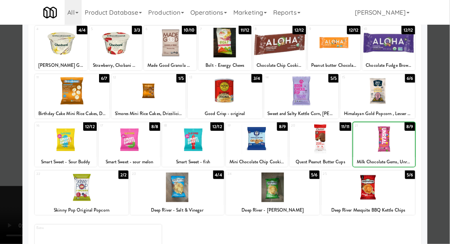
click at [19, 126] on div at bounding box center [225, 122] width 450 height 244
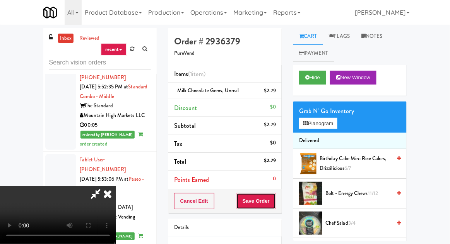
click at [274, 205] on button "Save Order" at bounding box center [255, 201] width 39 height 16
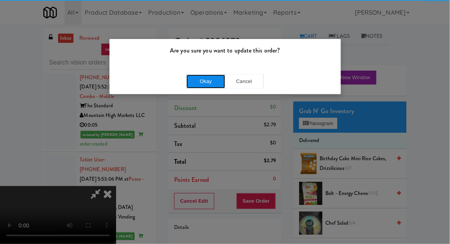
click at [191, 87] on button "Okay" at bounding box center [205, 82] width 39 height 14
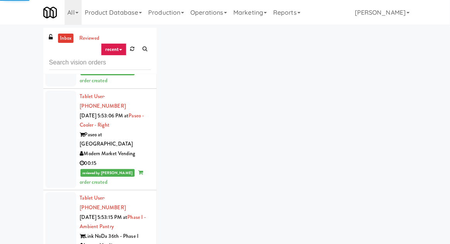
scroll to position [2740, 0]
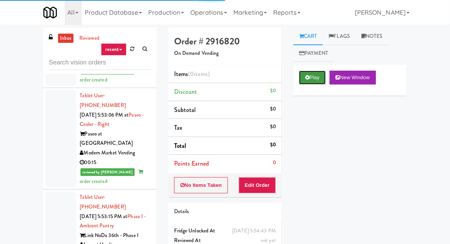
click at [311, 80] on button "Play" at bounding box center [312, 78] width 27 height 14
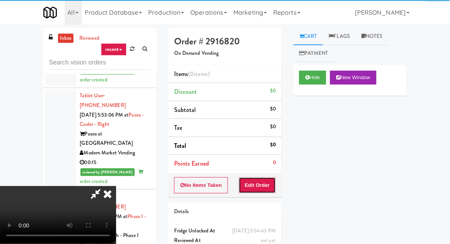
click at [255, 184] on button "Edit Order" at bounding box center [258, 186] width 38 height 16
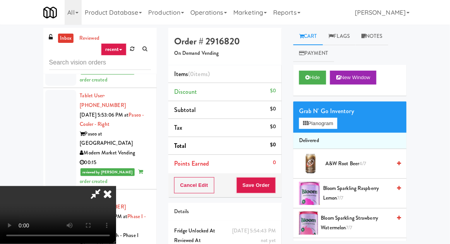
scroll to position [0, 0]
click at [318, 123] on button "Planogram" at bounding box center [318, 124] width 38 height 12
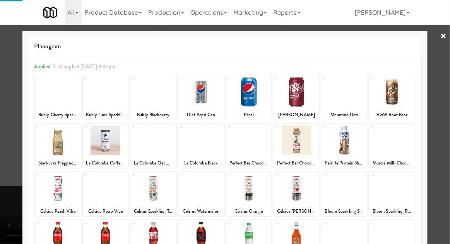
scroll to position [98, 0]
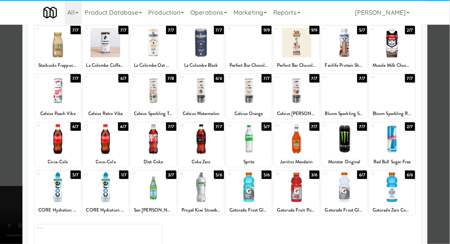
click at [50, 187] on div at bounding box center [58, 188] width 46 height 30
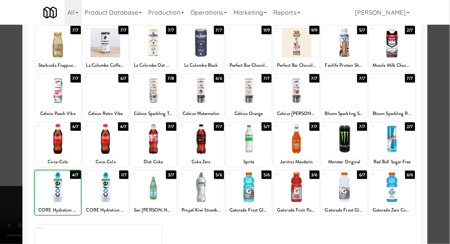
click at [8, 138] on div at bounding box center [225, 122] width 450 height 244
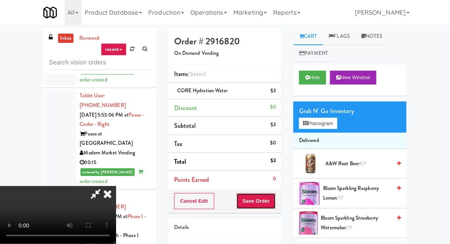
click at [274, 199] on button "Save Order" at bounding box center [255, 201] width 39 height 16
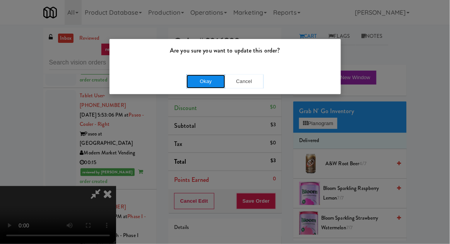
click at [188, 82] on button "Okay" at bounding box center [205, 82] width 39 height 14
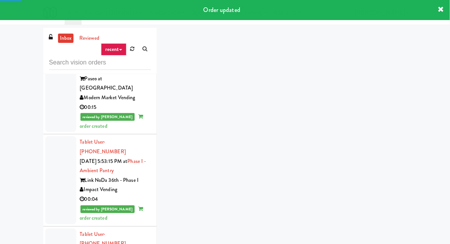
scroll to position [2820, 0]
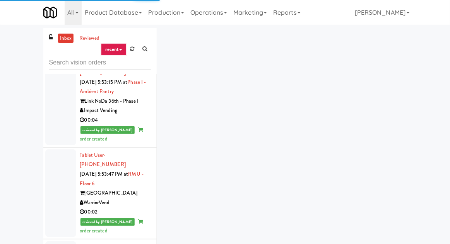
scroll to position [2902, 0]
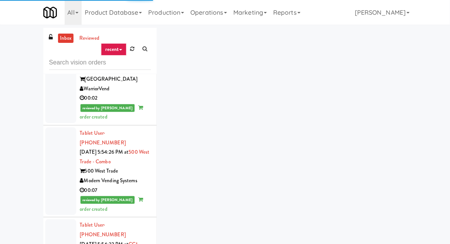
scroll to position [2988, 0]
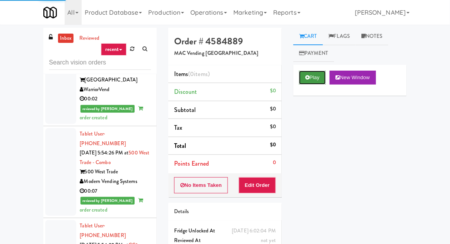
click at [316, 72] on button "Play" at bounding box center [312, 78] width 27 height 14
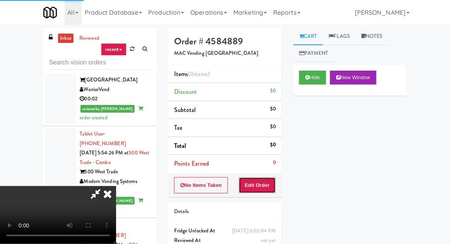
click at [262, 184] on button "Edit Order" at bounding box center [258, 186] width 38 height 16
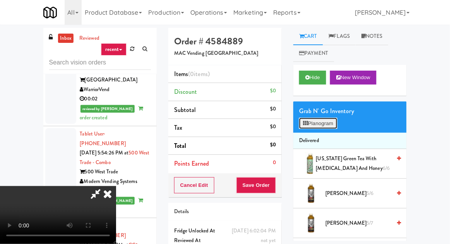
click at [318, 120] on button "Planogram" at bounding box center [318, 124] width 38 height 12
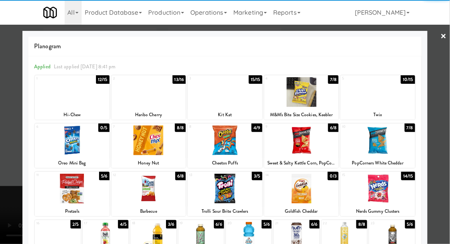
click at [383, 141] on div at bounding box center [377, 141] width 75 height 30
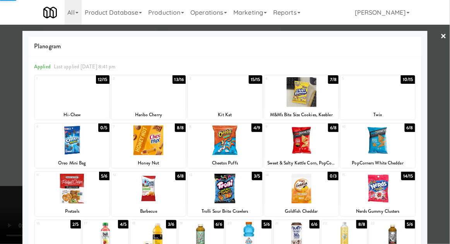
click at [10, 132] on div at bounding box center [225, 122] width 450 height 244
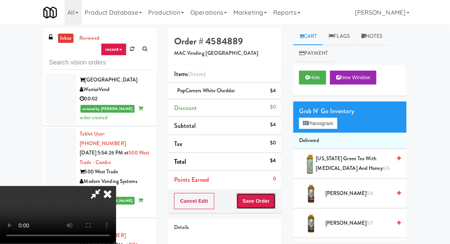
click at [275, 200] on button "Save Order" at bounding box center [255, 201] width 39 height 16
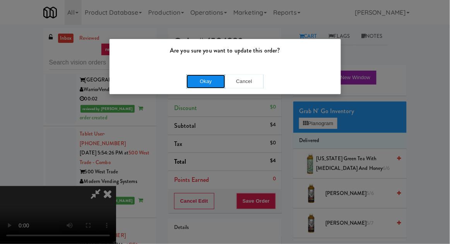
click at [200, 81] on button "Okay" at bounding box center [205, 82] width 39 height 14
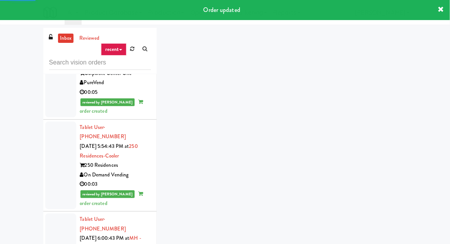
scroll to position [3179, 0]
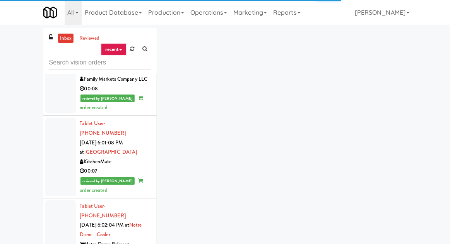
scroll to position [3367, 0]
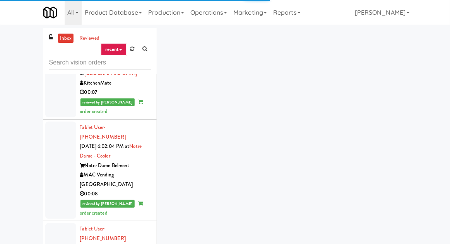
scroll to position [3451, 0]
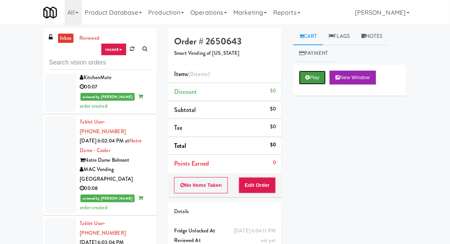
click at [318, 71] on button "Play" at bounding box center [312, 78] width 27 height 14
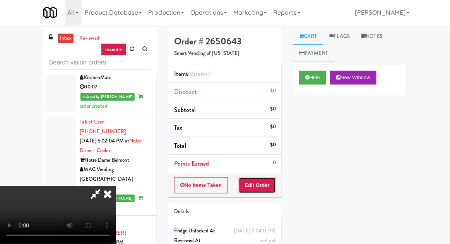
click at [272, 191] on button "Edit Order" at bounding box center [258, 186] width 38 height 16
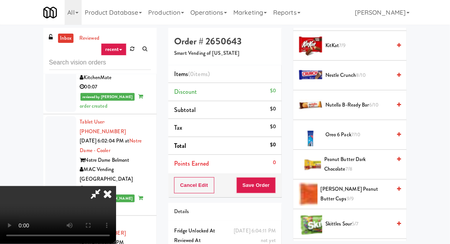
scroll to position [564, 0]
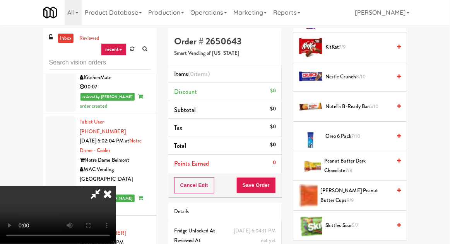
click at [365, 132] on span "Oreo 6 Pack 7/10" at bounding box center [358, 137] width 66 height 10
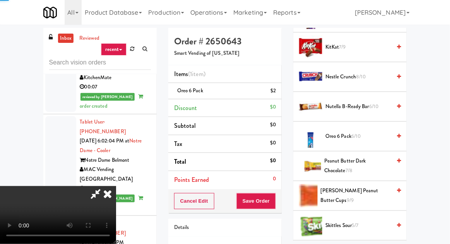
click at [369, 132] on span "Oreo 6 Pack 6/10" at bounding box center [358, 137] width 66 height 10
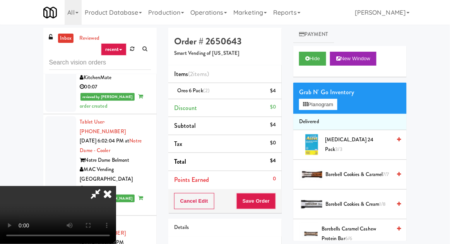
scroll to position [0, 0]
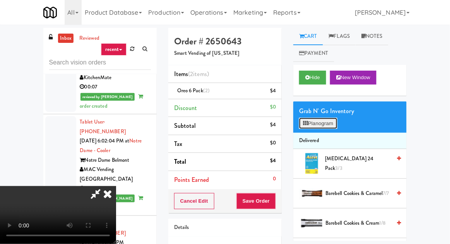
click at [322, 126] on button "Planogram" at bounding box center [318, 124] width 38 height 12
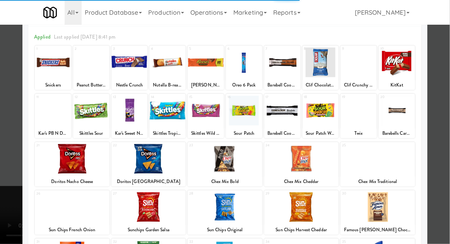
scroll to position [34, 0]
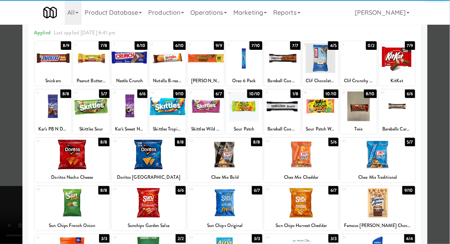
click at [10, 177] on div at bounding box center [225, 122] width 450 height 244
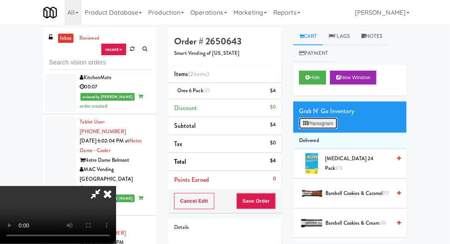
click at [321, 118] on button "Planogram" at bounding box center [318, 124] width 38 height 12
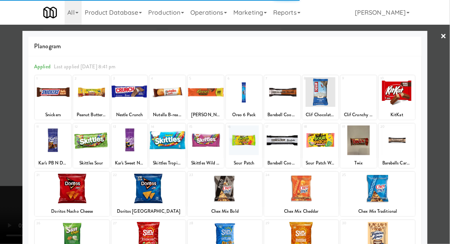
click at [238, 189] on div at bounding box center [225, 189] width 75 height 30
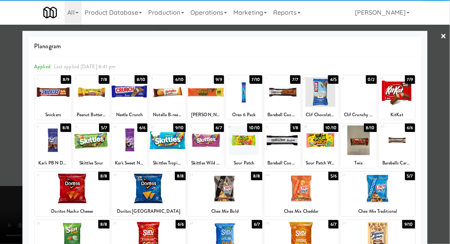
click at [243, 194] on div at bounding box center [225, 189] width 75 height 30
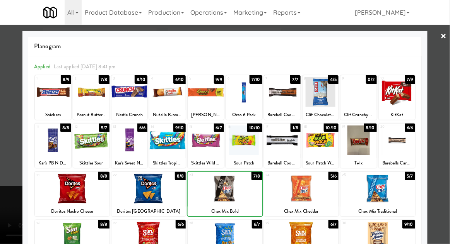
click at [12, 187] on div at bounding box center [225, 122] width 450 height 244
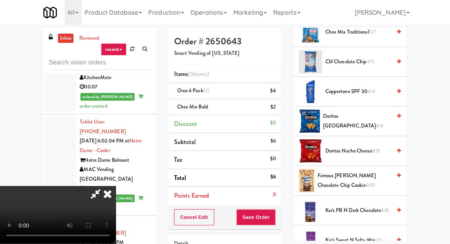
scroll to position [337, 0]
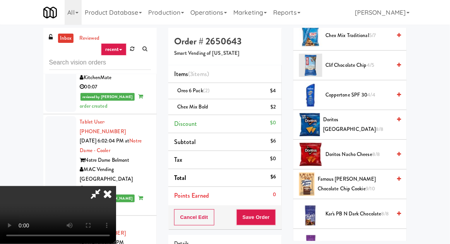
click at [348, 178] on span "Famous [PERSON_NAME] Chocolate Chip Cookie 9/10" at bounding box center [354, 184] width 73 height 19
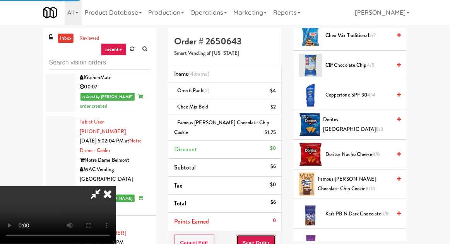
click at [275, 235] on button "Save Order" at bounding box center [255, 243] width 39 height 16
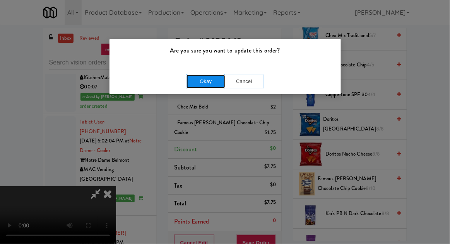
click at [194, 84] on button "Okay" at bounding box center [205, 82] width 39 height 14
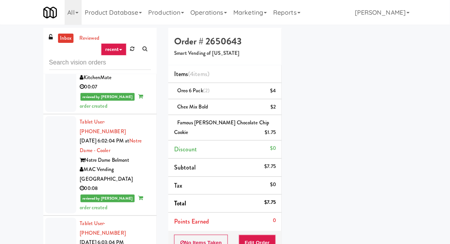
scroll to position [76, 0]
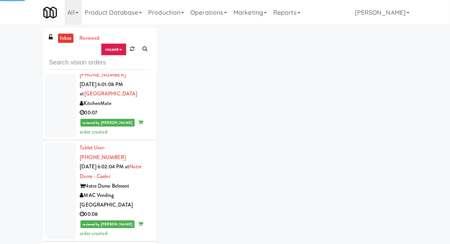
scroll to position [3406, 0]
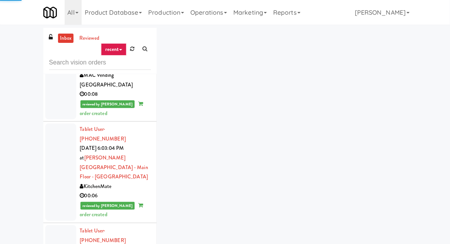
scroll to position [3571, 0]
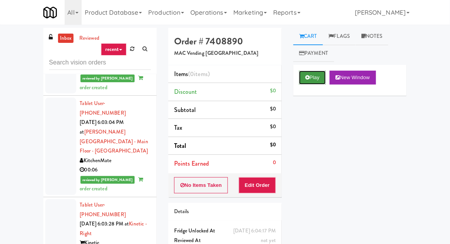
click at [309, 72] on button "Play" at bounding box center [312, 78] width 27 height 14
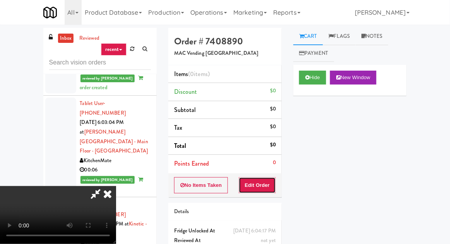
click at [251, 191] on button "Edit Order" at bounding box center [258, 186] width 38 height 16
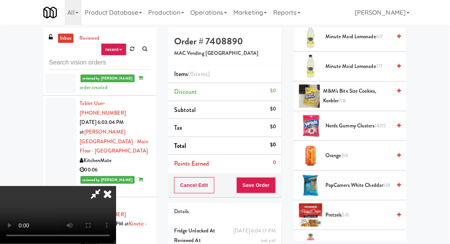
scroll to position [602, 0]
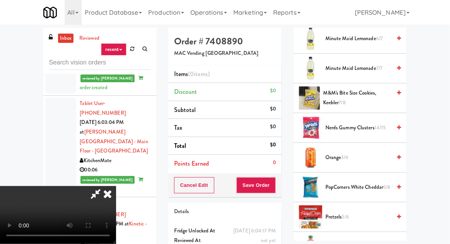
click at [330, 89] on span "M&M's Bite Size Cookies, Keebler 7/8" at bounding box center [357, 98] width 68 height 19
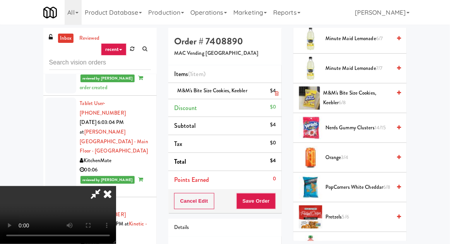
click at [277, 92] on icon at bounding box center [277, 93] width 4 height 5
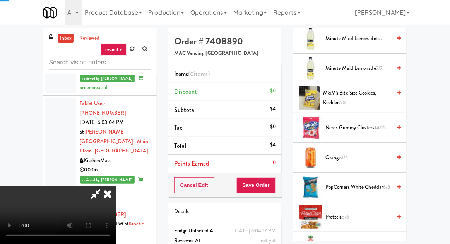
click at [276, 87] on div "$0" at bounding box center [273, 91] width 6 height 10
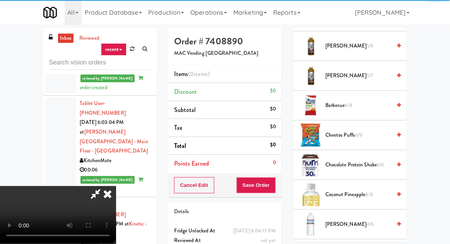
scroll to position [0, 0]
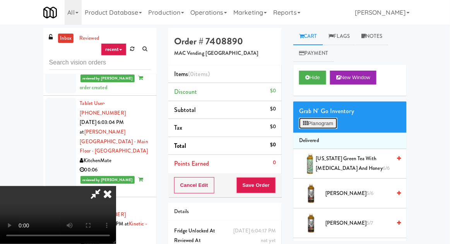
click at [308, 125] on icon at bounding box center [305, 123] width 5 height 5
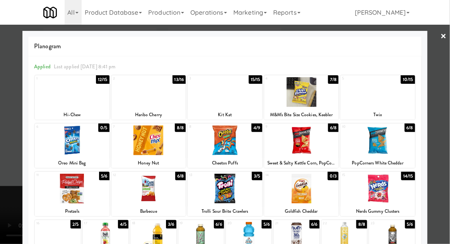
click at [307, 89] on div at bounding box center [301, 92] width 75 height 30
click at [35, 144] on div at bounding box center [72, 141] width 75 height 30
click at [13, 143] on div at bounding box center [225, 122] width 450 height 244
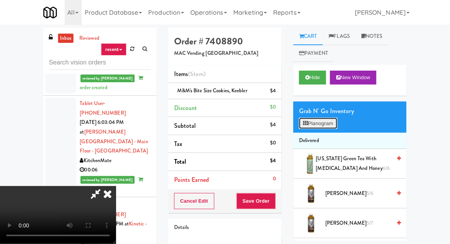
click at [311, 127] on button "Planogram" at bounding box center [318, 124] width 38 height 12
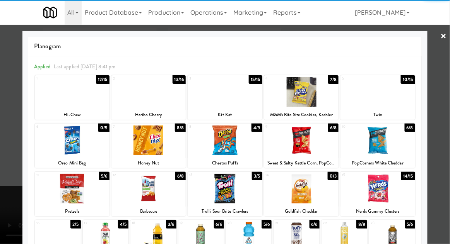
scroll to position [98, 0]
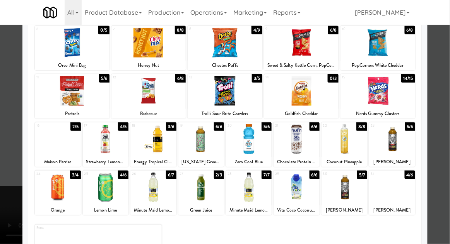
click at [97, 185] on div at bounding box center [106, 188] width 46 height 30
click at [4, 184] on div at bounding box center [225, 122] width 450 height 244
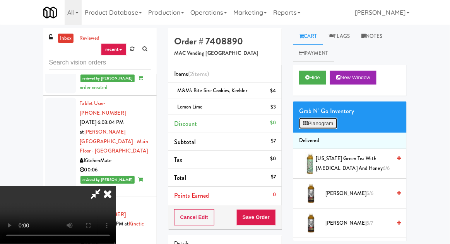
click at [307, 121] on icon at bounding box center [305, 123] width 5 height 5
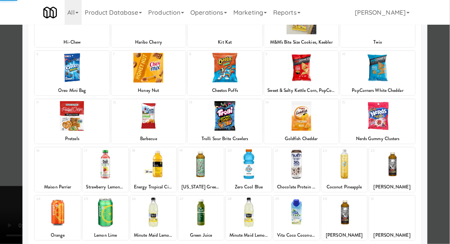
scroll to position [98, 0]
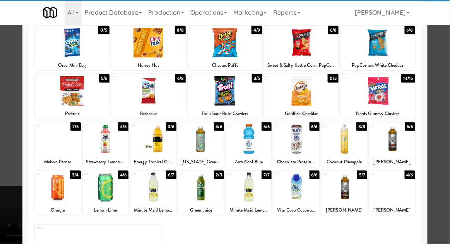
click at [97, 191] on div at bounding box center [106, 188] width 46 height 30
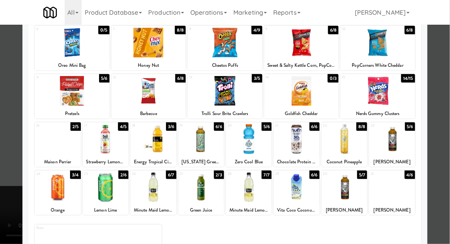
click at [9, 183] on div at bounding box center [225, 122] width 450 height 244
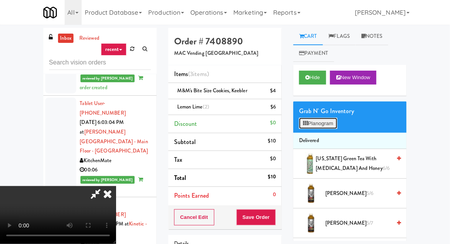
click at [306, 120] on button "Planogram" at bounding box center [318, 124] width 38 height 12
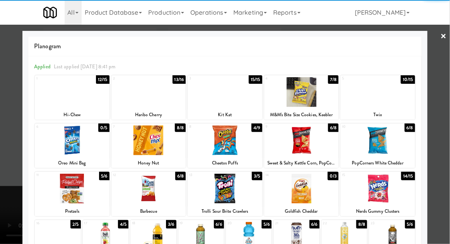
click at [294, 92] on div at bounding box center [301, 92] width 75 height 30
click at [26, 169] on div "Planogram Applied Last applied [DATE] 8:41 pm 1 12/15 Hi-Chew 2 13/16 Haribo Ch…" at bounding box center [224, 205] width 405 height 349
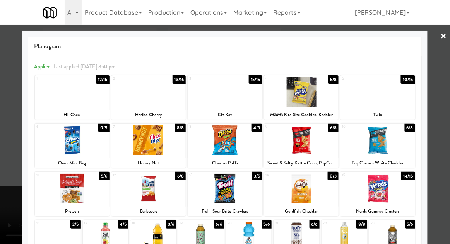
click at [11, 180] on div at bounding box center [225, 122] width 450 height 244
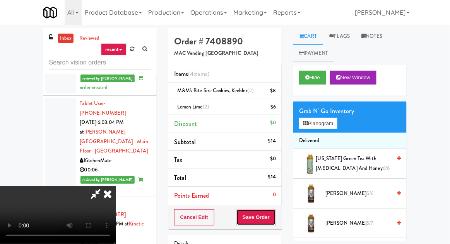
click at [273, 219] on button "Save Order" at bounding box center [255, 218] width 39 height 16
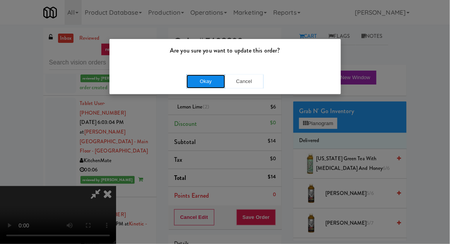
click at [192, 80] on button "Okay" at bounding box center [205, 82] width 39 height 14
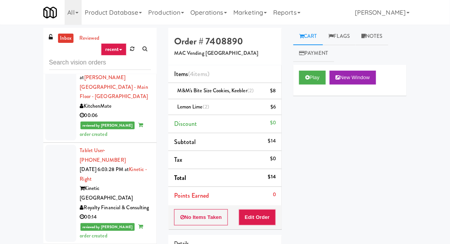
scroll to position [3626, 0]
click at [31, 152] on div "inbox reviewed recent all unclear take inventory issue suspicious failed recent…" at bounding box center [225, 170] width 450 height 284
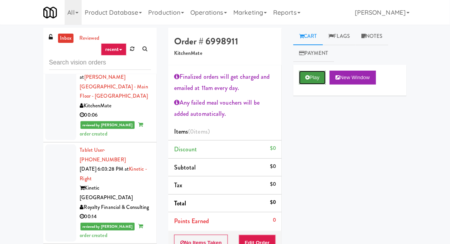
click at [309, 75] on icon at bounding box center [307, 77] width 4 height 5
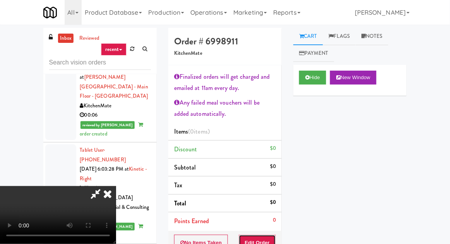
click at [268, 235] on button "Edit Order" at bounding box center [258, 243] width 38 height 16
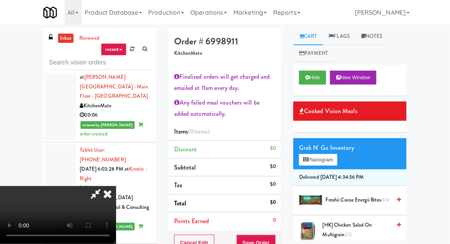
scroll to position [47, 0]
click at [307, 84] on button "Hide" at bounding box center [312, 78] width 27 height 14
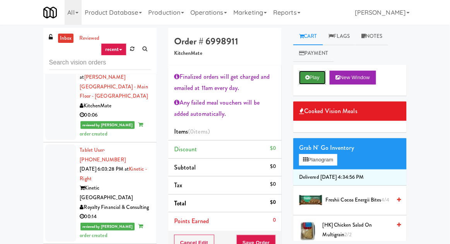
scroll to position [0, 0]
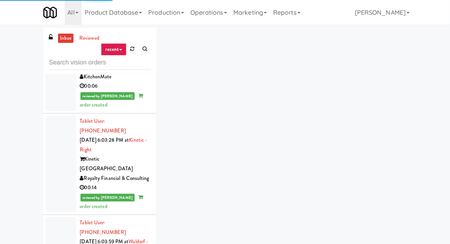
scroll to position [3663, 0]
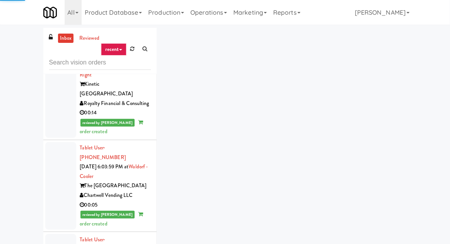
scroll to position [3741, 0]
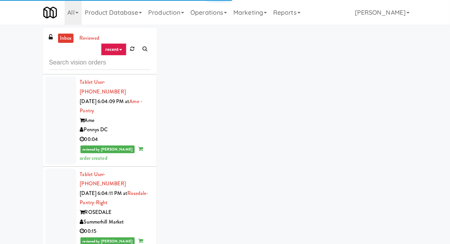
scroll to position [3900, 0]
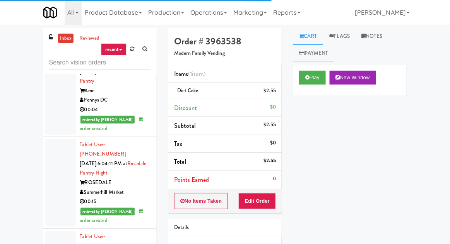
scroll to position [3920, 0]
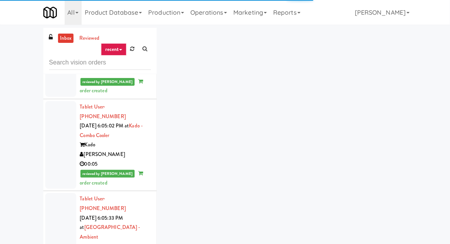
scroll to position [4426, 0]
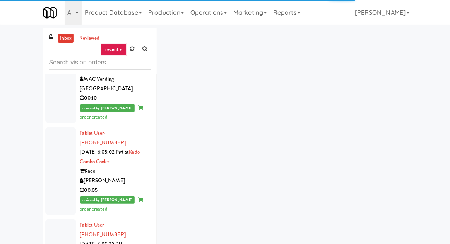
scroll to position [4399, 0]
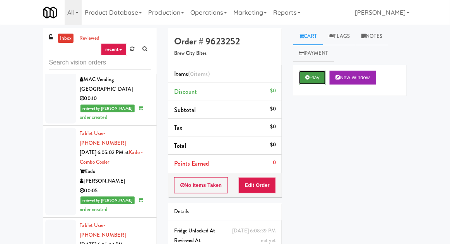
click at [311, 80] on button "Play" at bounding box center [312, 78] width 27 height 14
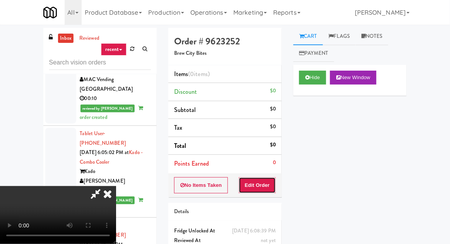
click at [260, 191] on button "Edit Order" at bounding box center [258, 186] width 38 height 16
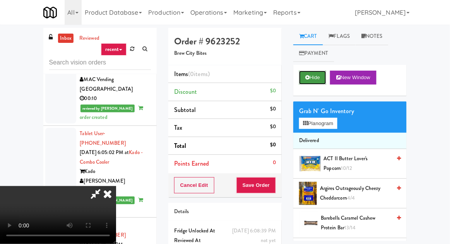
click at [309, 80] on icon at bounding box center [307, 77] width 4 height 5
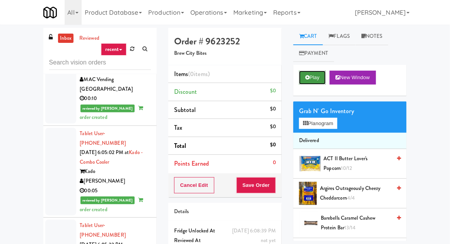
click at [310, 76] on button "Play" at bounding box center [312, 78] width 27 height 14
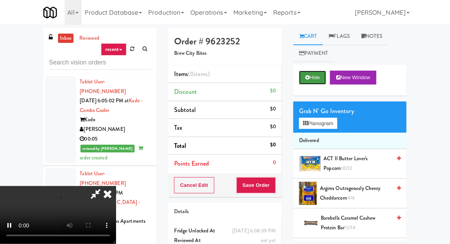
scroll to position [4445, 0]
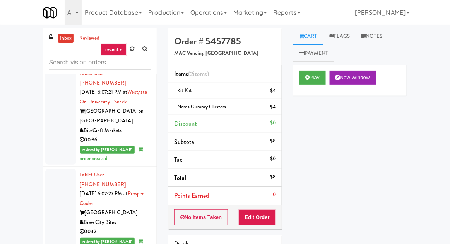
scroll to position [4838, 0]
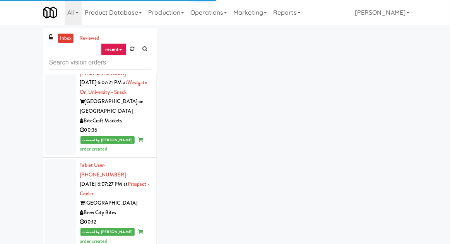
scroll to position [4897, 0]
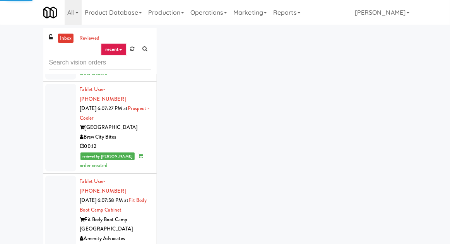
scroll to position [4931, 0]
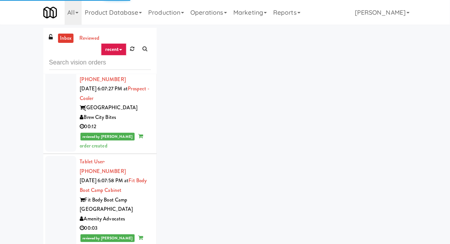
scroll to position [4947, 0]
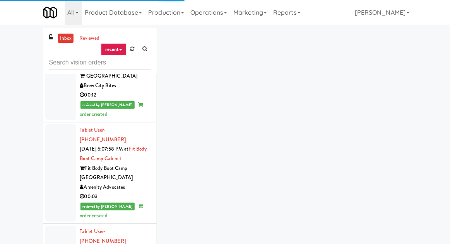
scroll to position [4998, 0]
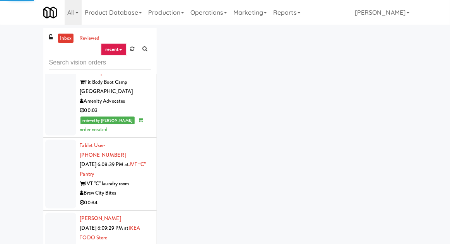
scroll to position [5069, 0]
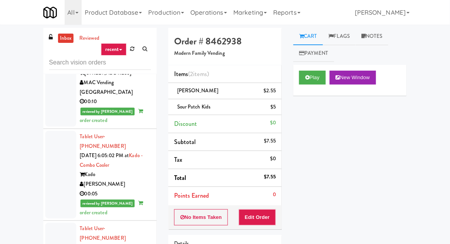
scroll to position [4399, 0]
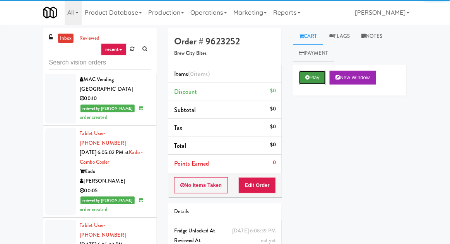
click at [309, 80] on icon at bounding box center [307, 77] width 4 height 5
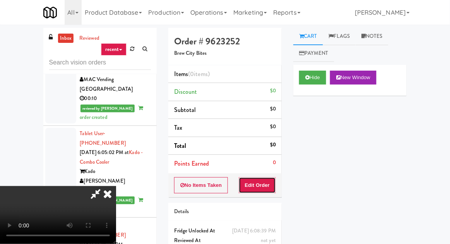
click at [267, 183] on button "Edit Order" at bounding box center [258, 186] width 38 height 16
